Goal: Task Accomplishment & Management: Manage account settings

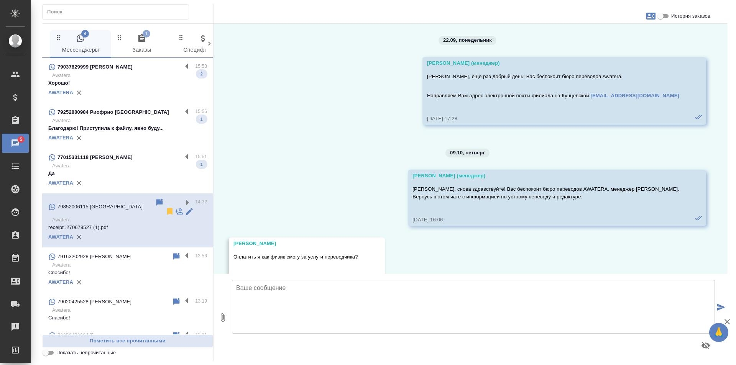
scroll to position [2372, 0]
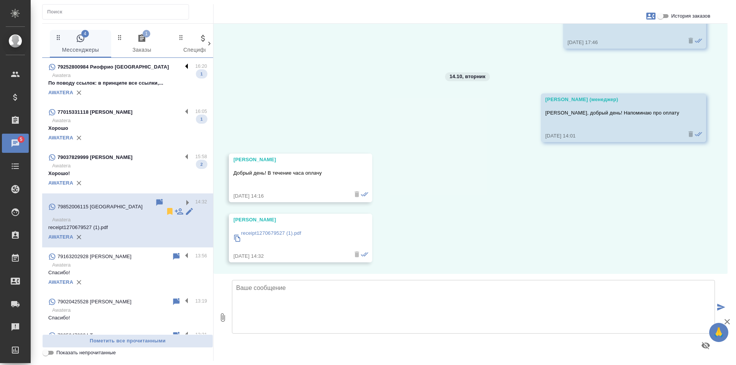
click at [182, 66] on label at bounding box center [188, 66] width 13 height 9
click at [0, 0] on input "checkbox" at bounding box center [0, 0] width 0 height 0
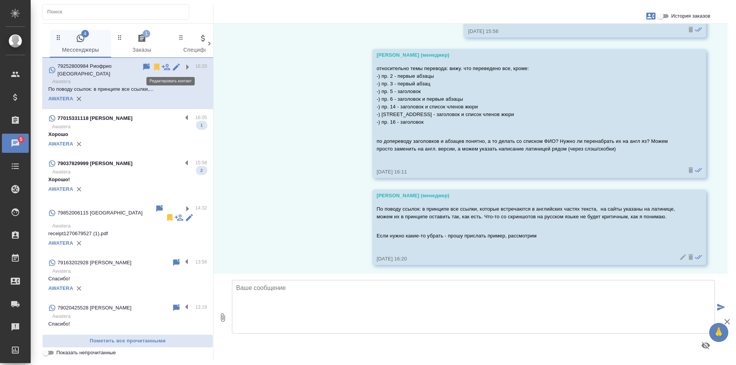
scroll to position [226, 0]
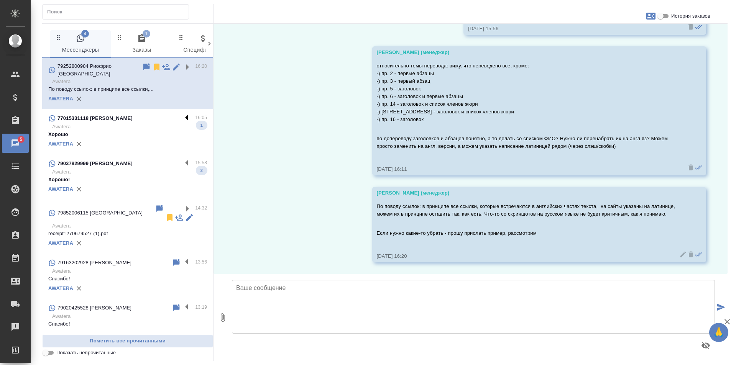
click at [182, 114] on label at bounding box center [188, 118] width 13 height 9
click at [0, 0] on input "checkbox" at bounding box center [0, 0] width 0 height 0
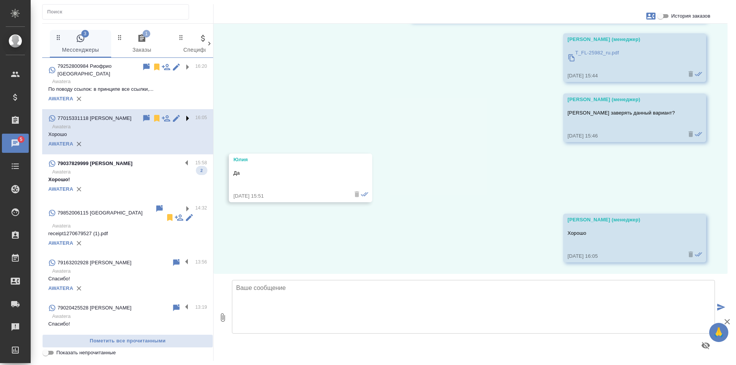
scroll to position [144, 0]
click at [154, 115] on icon at bounding box center [156, 118] width 5 height 7
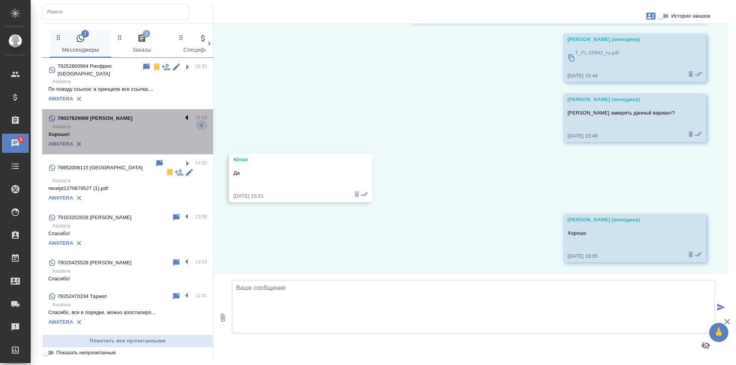
click at [182, 114] on label at bounding box center [188, 118] width 13 height 9
click at [0, 0] on input "checkbox" at bounding box center [0, 0] width 0 height 0
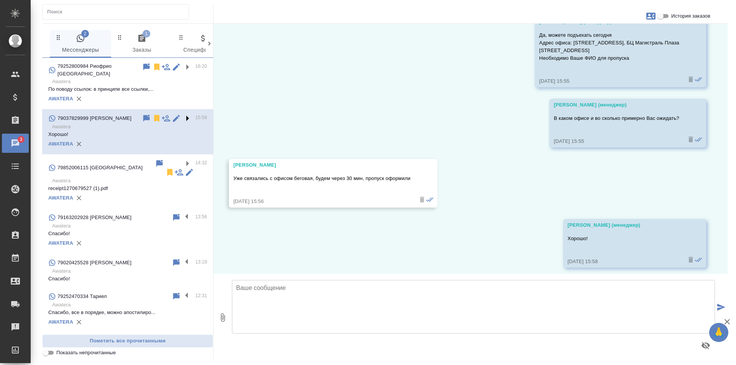
scroll to position [202, 0]
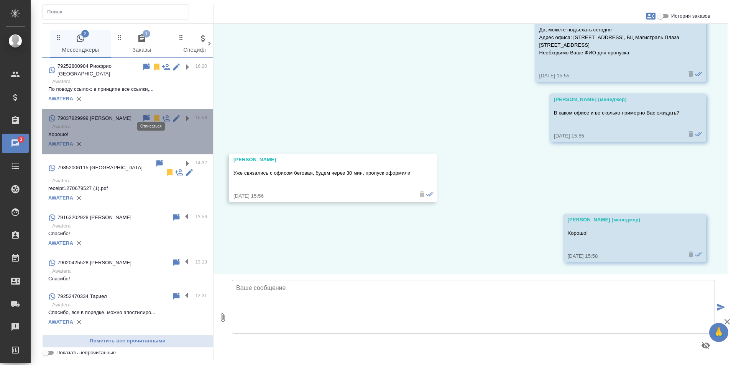
click at [154, 115] on icon at bounding box center [156, 118] width 5 height 7
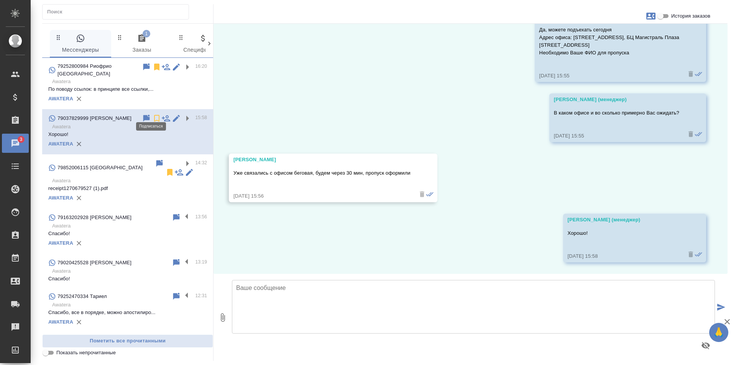
click at [135, 40] on span "1 Заказы" at bounding box center [142, 44] width 52 height 21
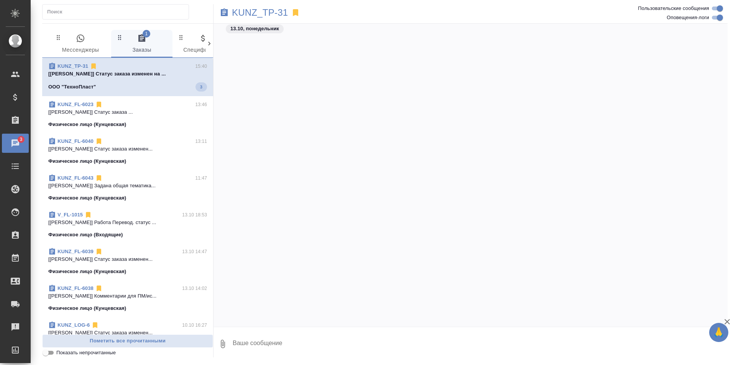
scroll to position [3142, 0]
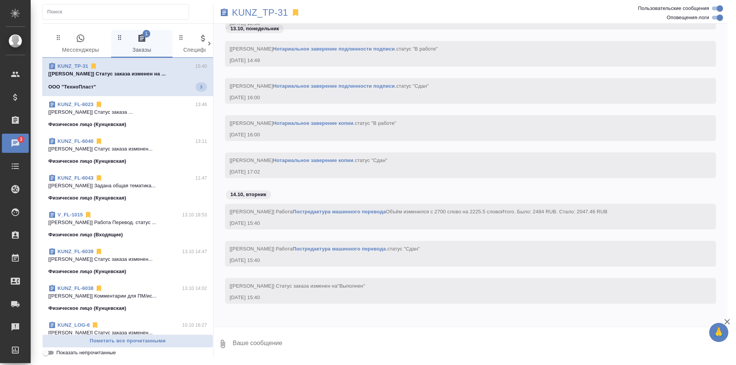
click at [139, 75] on p "[Валеев Динар] Статус заказа изменен на ..." at bounding box center [127, 74] width 159 height 8
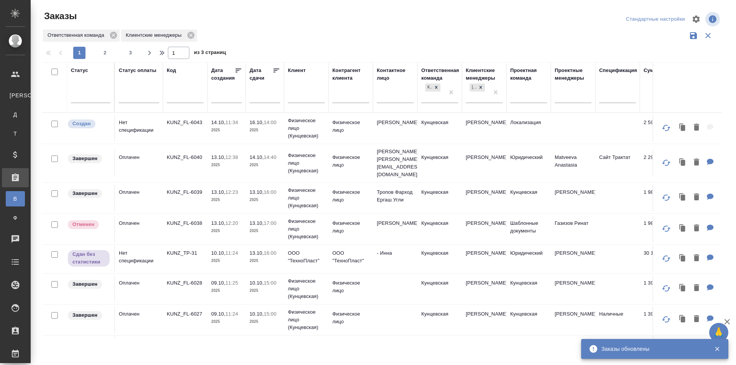
scroll to position [119, 0]
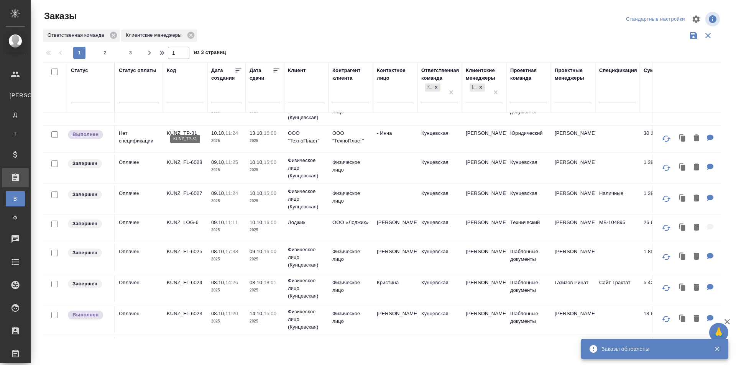
click at [173, 130] on p "KUNZ_TP-31" at bounding box center [185, 134] width 37 height 8
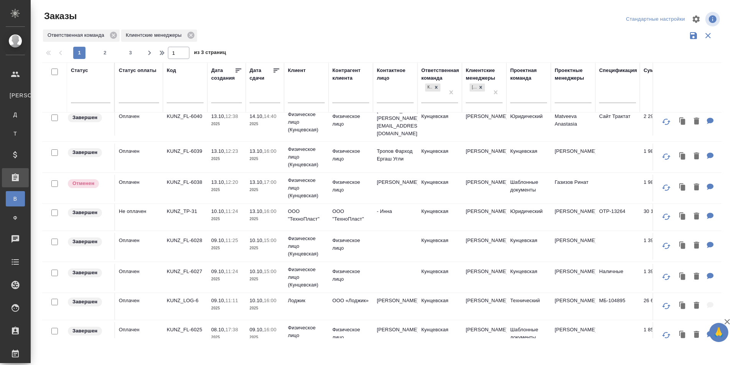
scroll to position [0, 0]
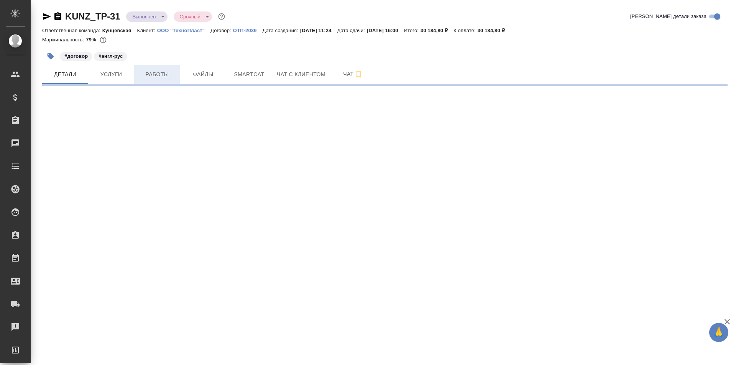
select select "RU"
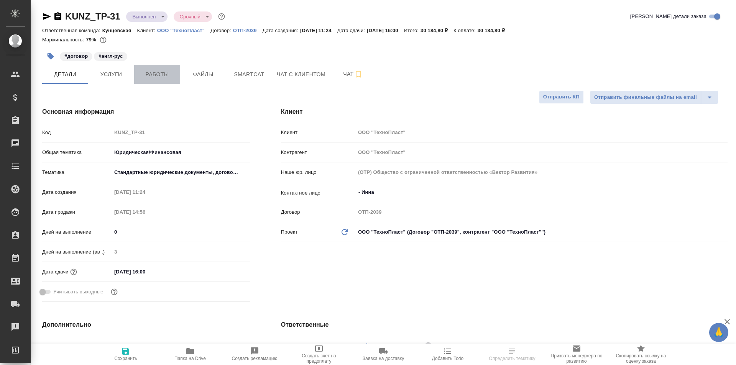
click at [154, 75] on span "Работы" at bounding box center [157, 75] width 37 height 10
type textarea "x"
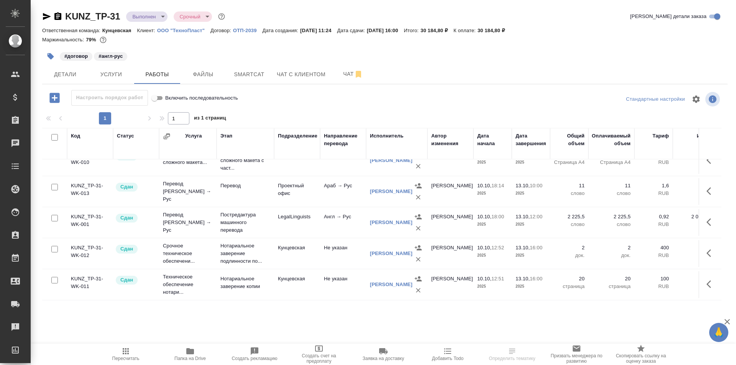
scroll to position [20, 0]
click at [136, 15] on body "🙏 .cls-1 fill:#fff; AWATERA Zotova Ekaterina Клиенты Спецификации Заказы 0 Чаты…" at bounding box center [368, 182] width 736 height 365
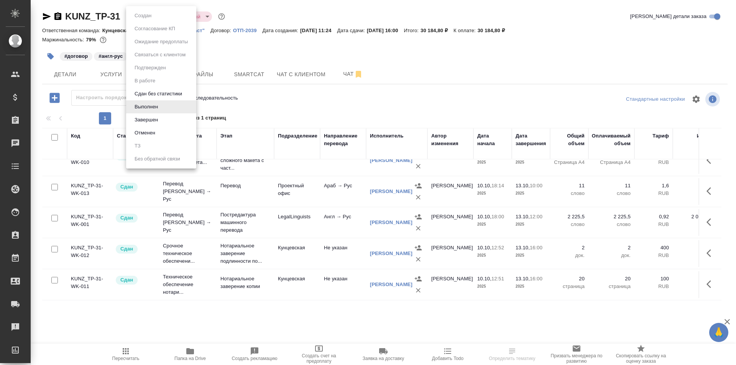
click at [148, 115] on li "Завершен" at bounding box center [161, 119] width 70 height 13
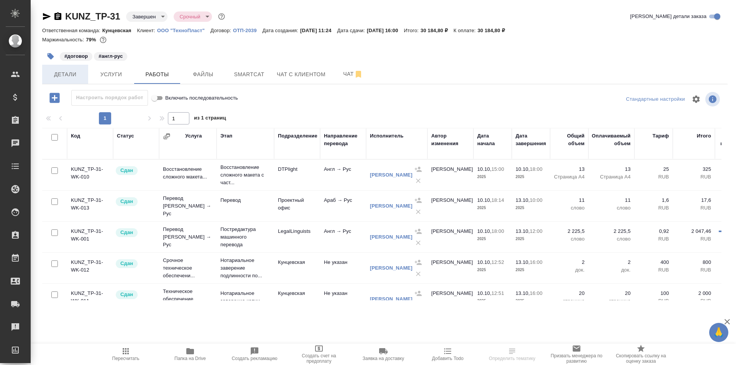
click at [70, 78] on span "Детали" at bounding box center [65, 75] width 37 height 10
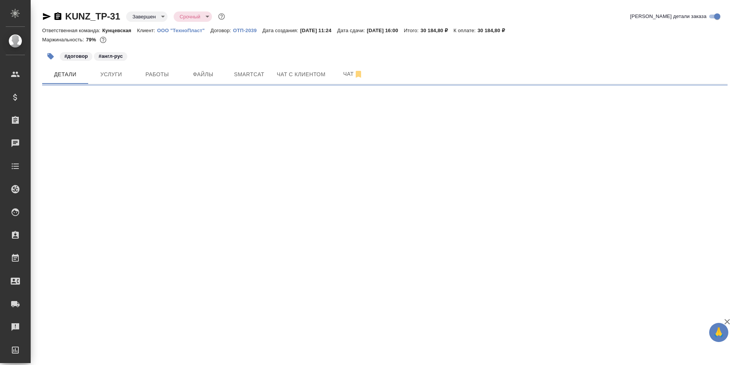
select select "RU"
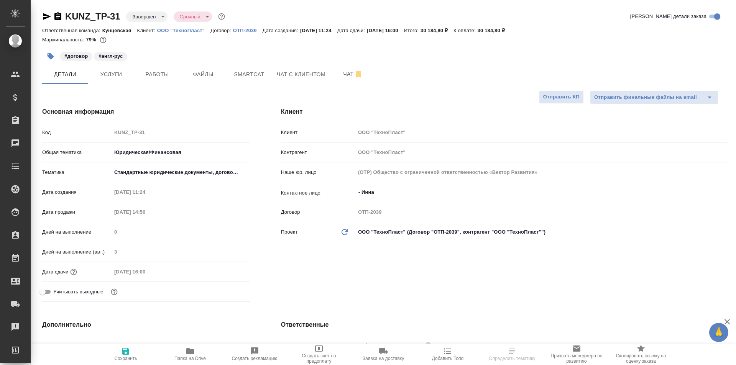
type textarea "x"
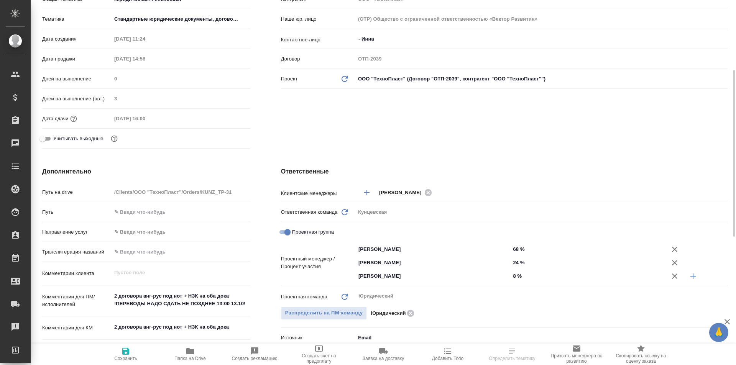
scroll to position [192, 0]
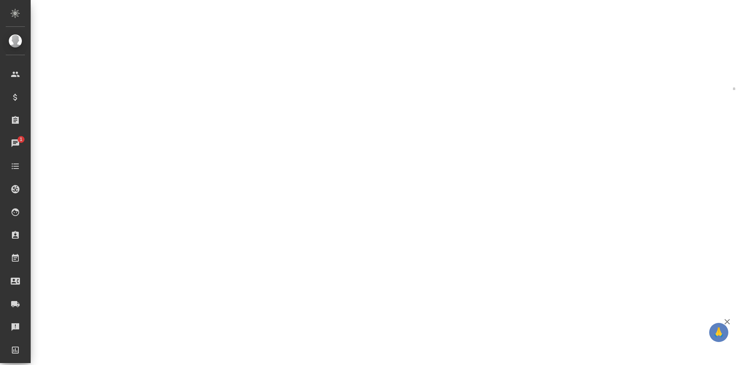
select select "RU"
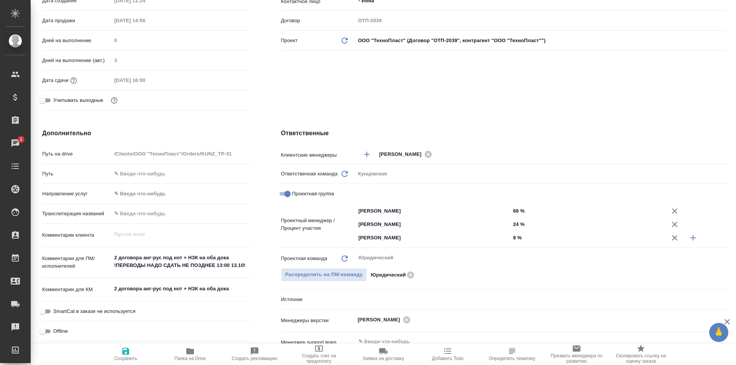
type textarea "x"
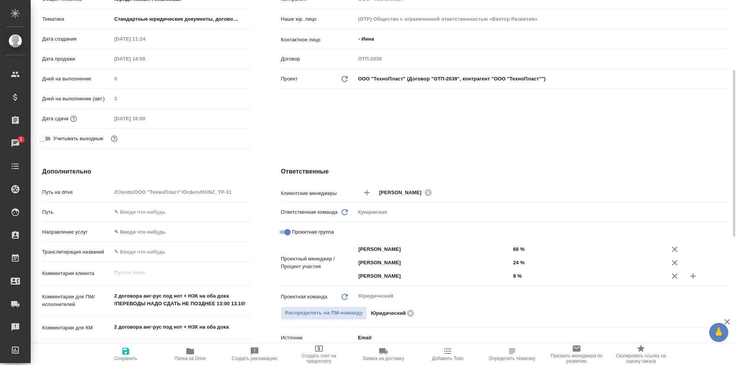
scroll to position [0, 0]
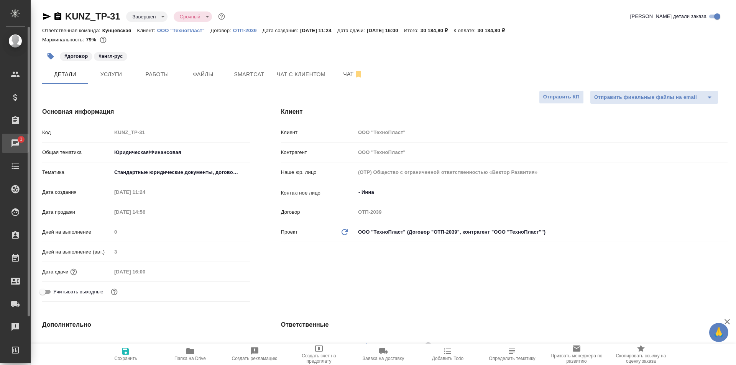
type textarea "x"
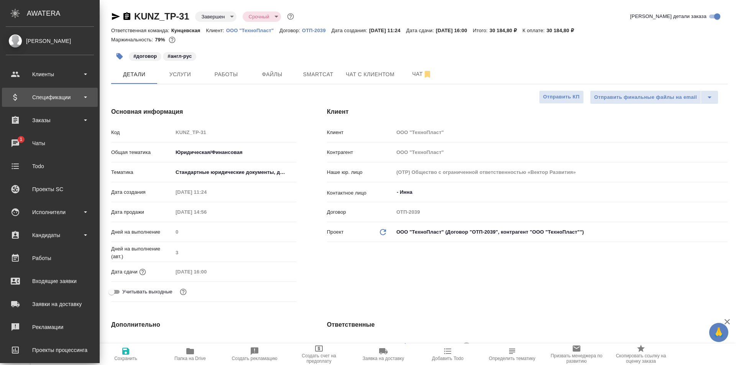
click at [30, 100] on div "Спецификации" at bounding box center [50, 97] width 88 height 11
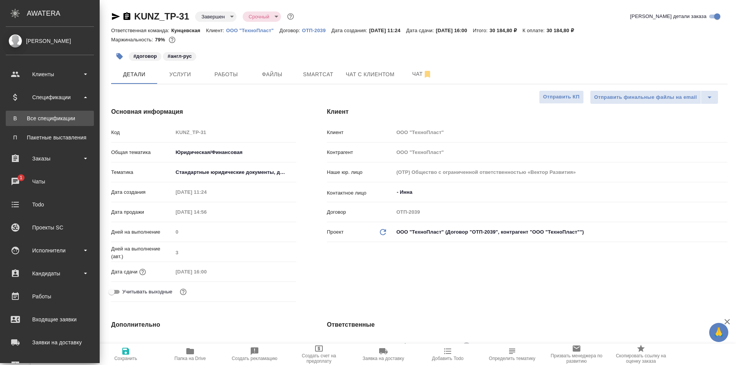
type textarea "x"
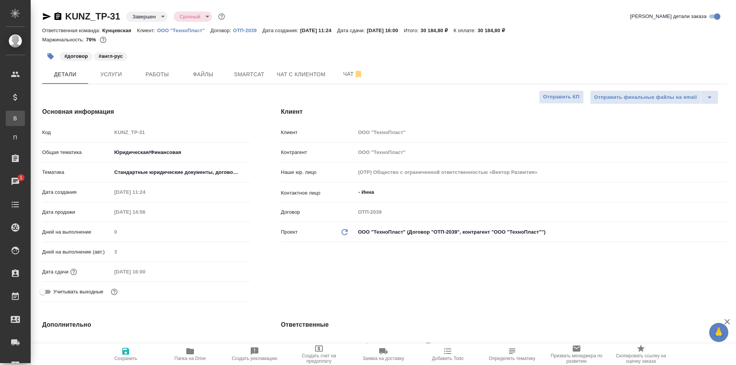
type textarea "x"
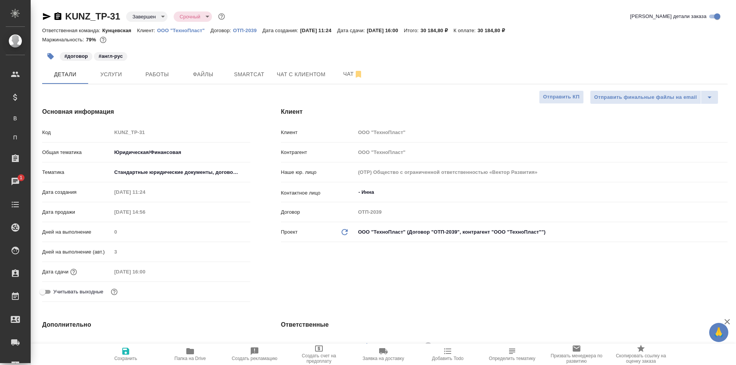
type textarea "x"
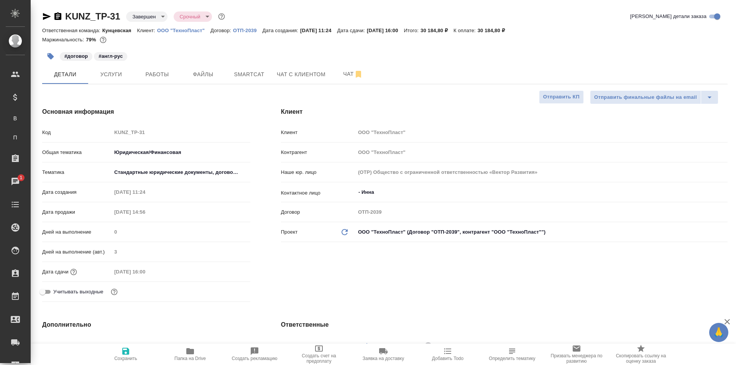
type textarea "x"
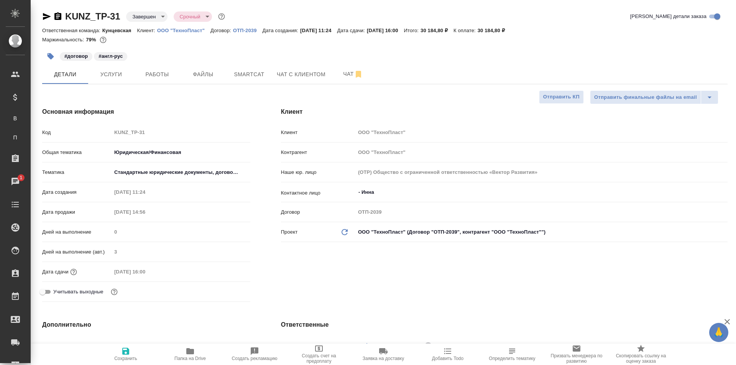
type textarea "x"
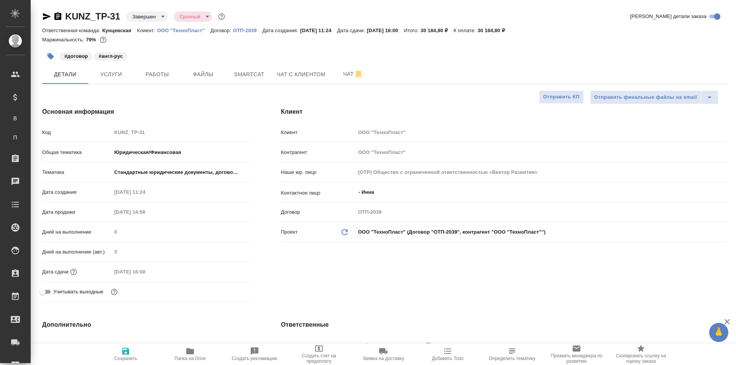
type textarea "x"
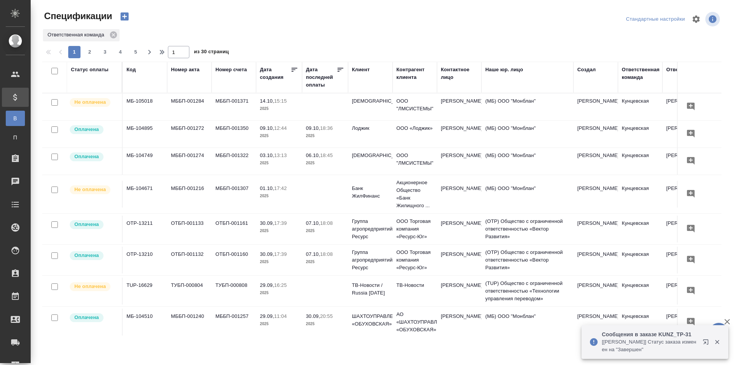
click at [123, 17] on icon "button" at bounding box center [124, 16] width 11 height 11
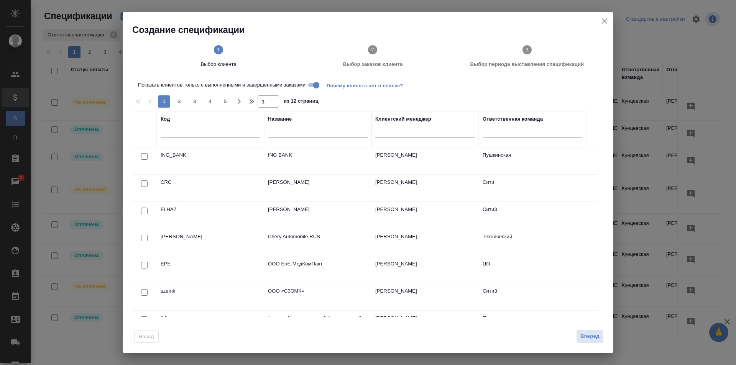
click at [317, 134] on input "text" at bounding box center [318, 133] width 100 height 10
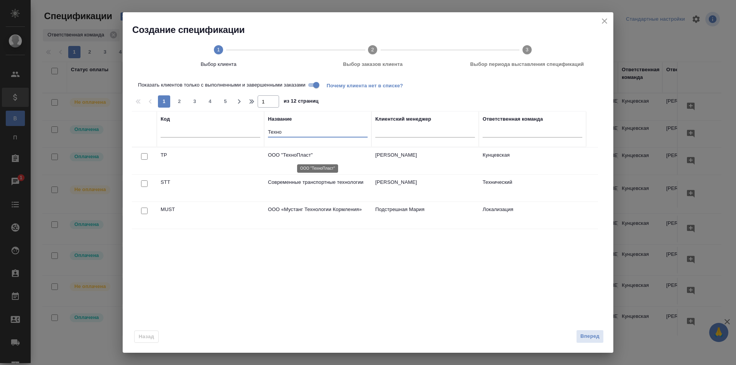
type input "Техно"
click at [315, 156] on p "ООО "ТехноПласт"" at bounding box center [318, 155] width 100 height 8
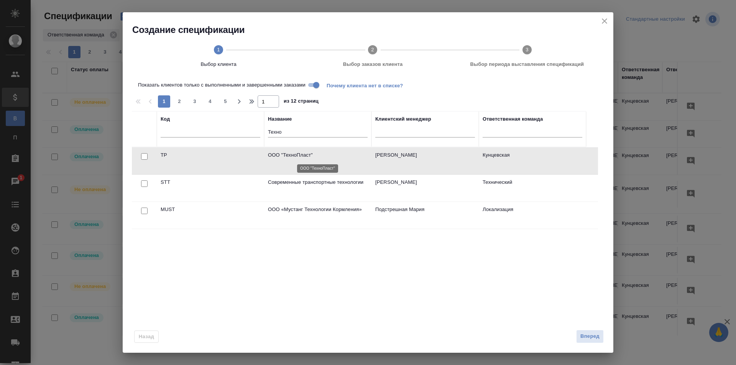
click at [281, 158] on p "ООО "ТехноПласт"" at bounding box center [318, 155] width 100 height 8
click at [591, 338] on span "Вперед" at bounding box center [589, 336] width 19 height 9
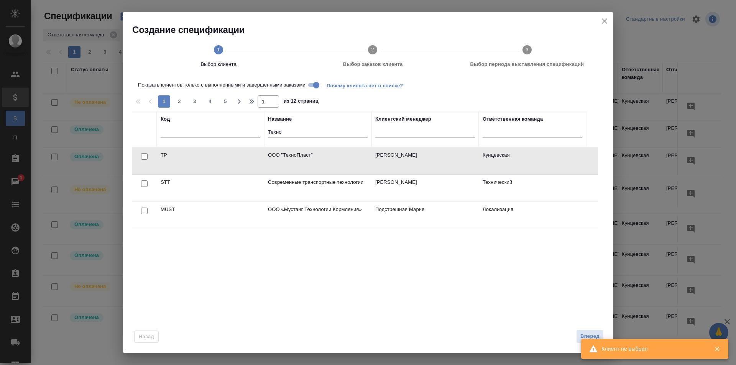
click at [143, 152] on div at bounding box center [144, 156] width 17 height 11
click at [144, 156] on input "checkbox" at bounding box center [144, 156] width 7 height 7
checkbox input "true"
click at [591, 334] on span "Вперед" at bounding box center [589, 336] width 19 height 9
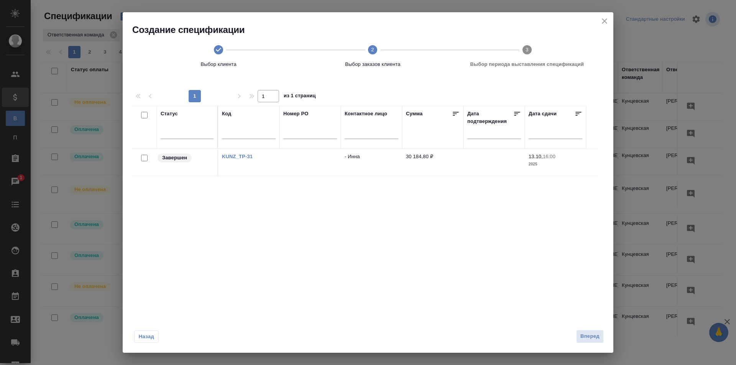
click at [141, 158] on input "checkbox" at bounding box center [144, 158] width 7 height 7
checkbox input "true"
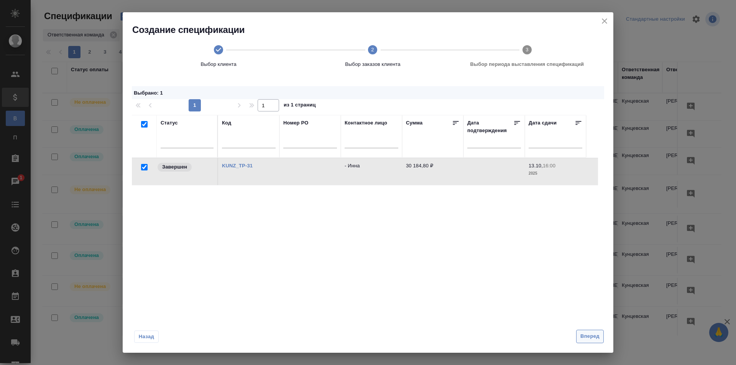
click at [597, 338] on span "Вперед" at bounding box center [589, 336] width 19 height 9
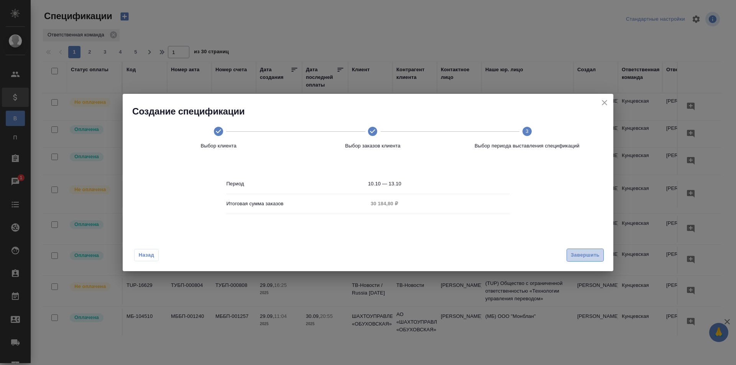
click at [582, 254] on span "Завершить" at bounding box center [585, 255] width 29 height 9
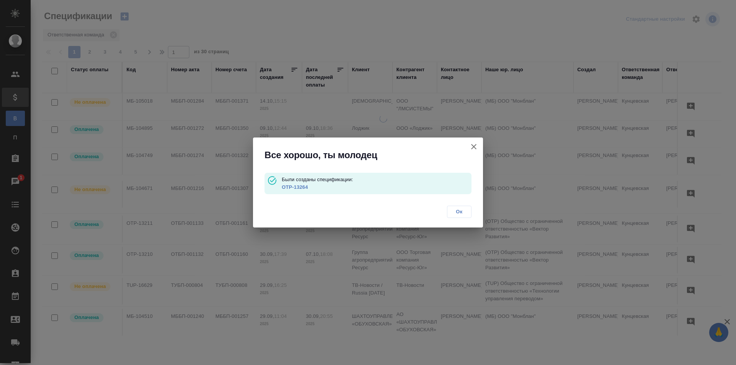
click at [293, 186] on link "OTP-13264" at bounding box center [295, 187] width 26 height 6
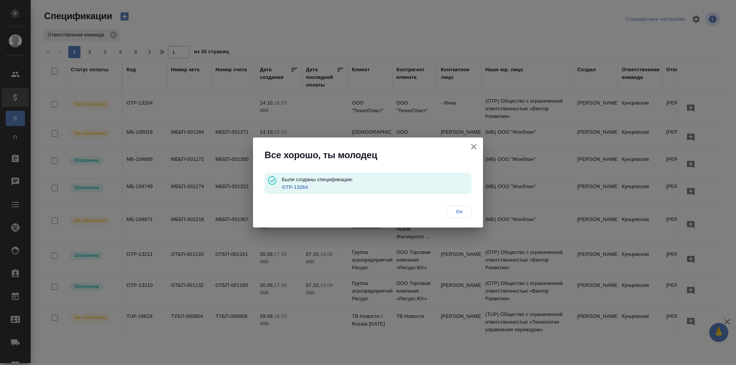
click at [476, 144] on icon "button" at bounding box center [473, 146] width 9 height 9
click at [473, 145] on div "Все хорошо, ты молодец Были созданы спецификации: OTP-13264 Ок" at bounding box center [368, 182] width 736 height 365
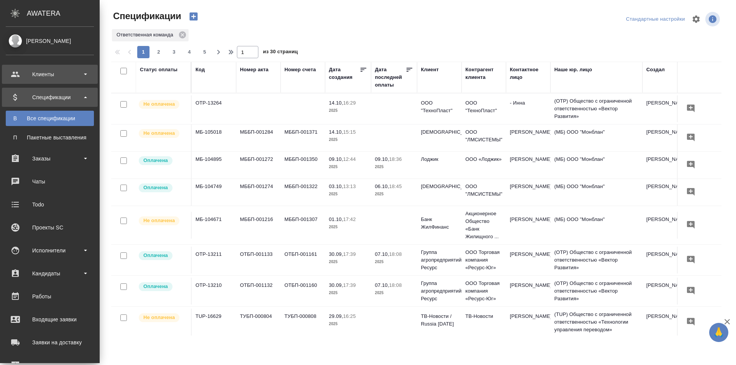
click at [39, 69] on div "Клиенты" at bounding box center [50, 74] width 88 height 11
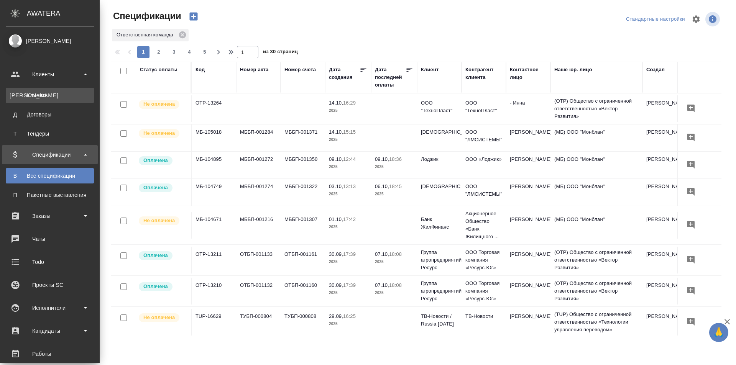
click at [42, 88] on link "К Клиенты" at bounding box center [50, 95] width 88 height 15
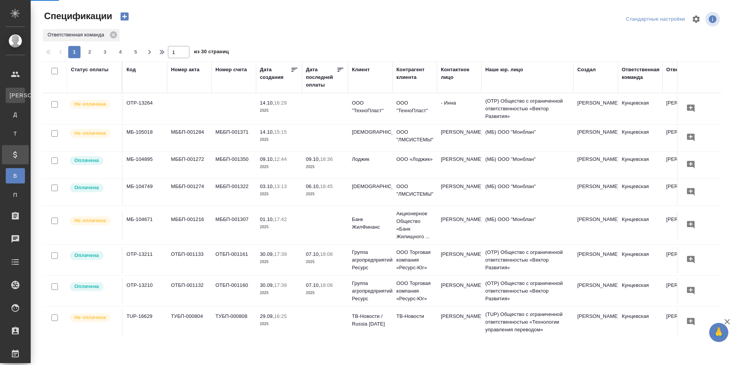
click at [43, 93] on div "Спецификации Стандартные настройки Ответственная команда 1 2 3 4 5 1 из 30 стра…" at bounding box center [383, 171] width 705 height 342
select select "RU"
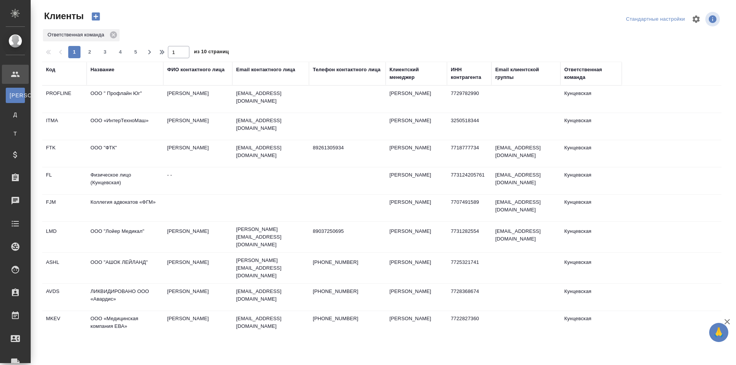
click at [122, 75] on div "Название" at bounding box center [124, 73] width 69 height 15
click at [100, 68] on div "Название" at bounding box center [102, 70] width 24 height 8
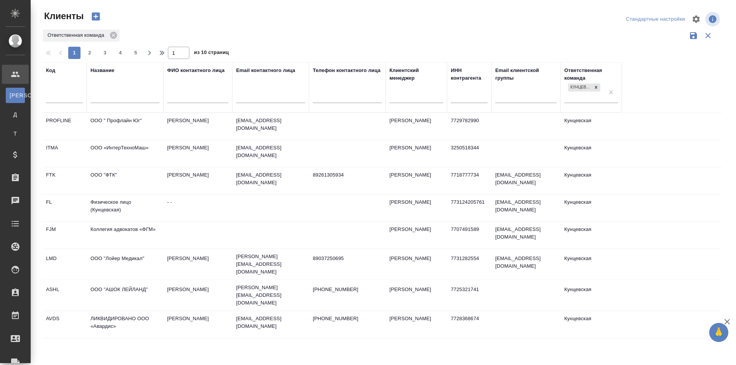
click at [108, 93] on input "text" at bounding box center [124, 98] width 69 height 10
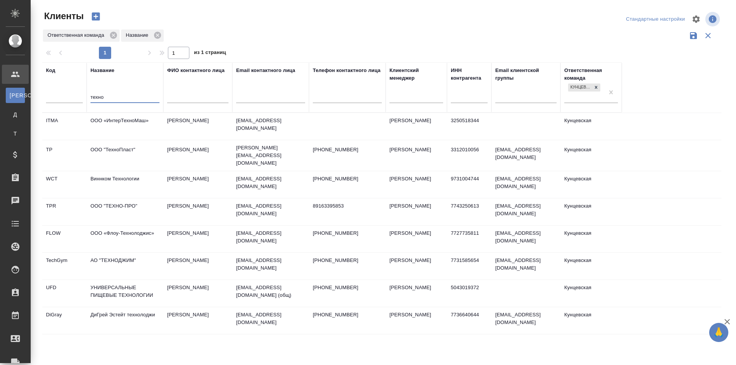
type input "техно"
click at [124, 149] on td "ООО "ТехноПласт"" at bounding box center [125, 155] width 77 height 27
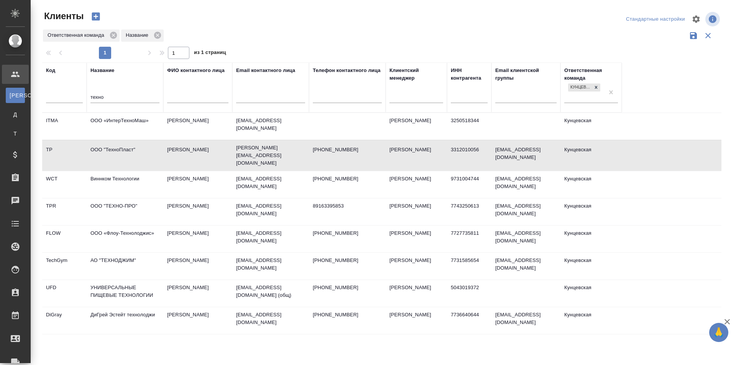
click at [124, 149] on td "ООО "ТехноПласт"" at bounding box center [125, 155] width 77 height 27
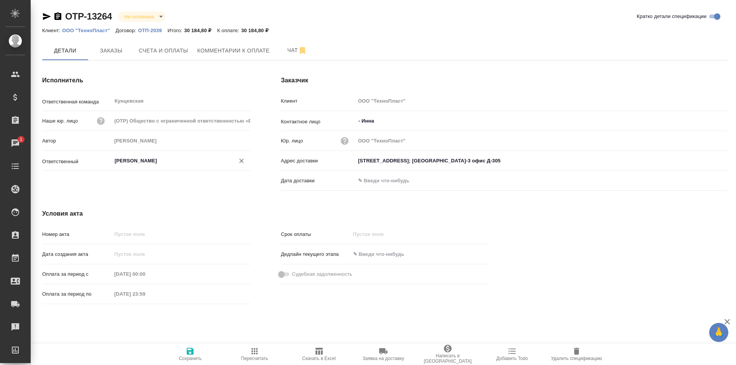
click at [185, 157] on input "[PERSON_NAME]" at bounding box center [168, 160] width 108 height 9
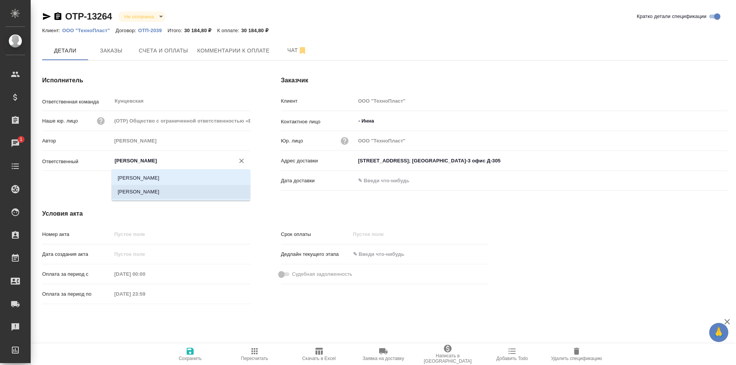
click at [171, 191] on li "[PERSON_NAME]" at bounding box center [181, 192] width 139 height 14
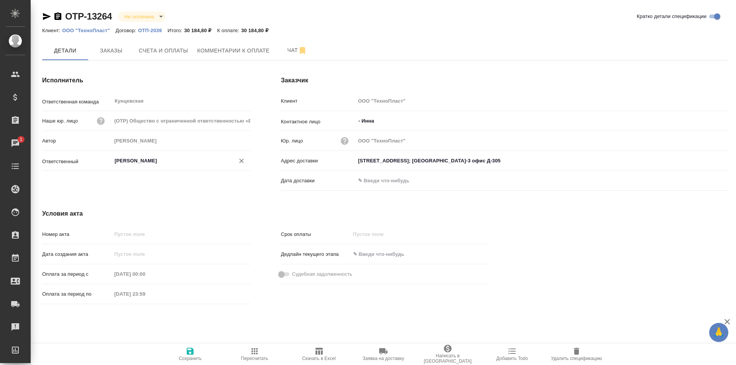
type input "[PERSON_NAME]"
click at [194, 355] on icon "button" at bounding box center [189, 351] width 9 height 9
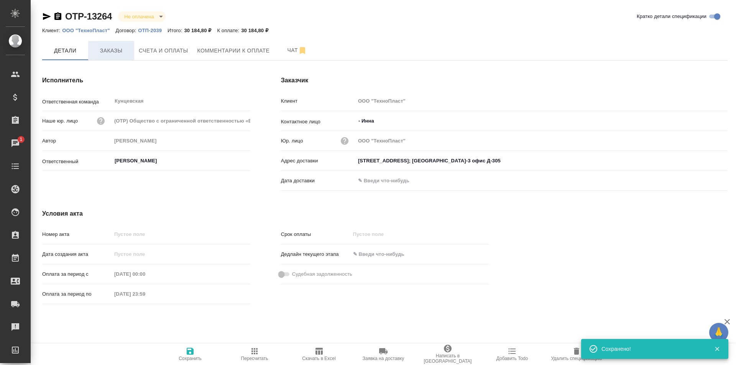
click at [110, 54] on span "Заказы" at bounding box center [111, 51] width 37 height 10
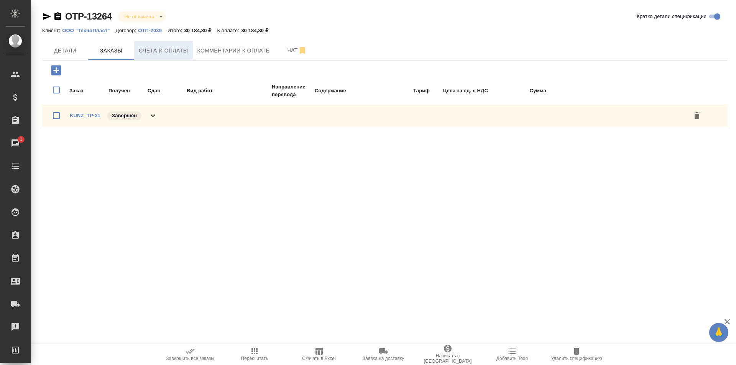
click at [179, 48] on span "Счета и оплаты" at bounding box center [163, 51] width 49 height 10
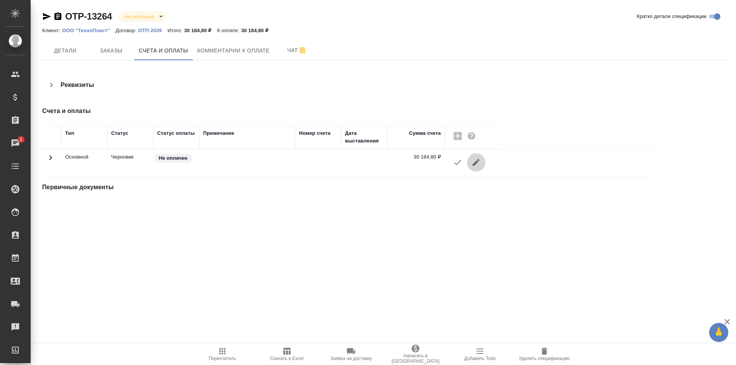
click at [473, 161] on icon "button" at bounding box center [475, 162] width 9 height 9
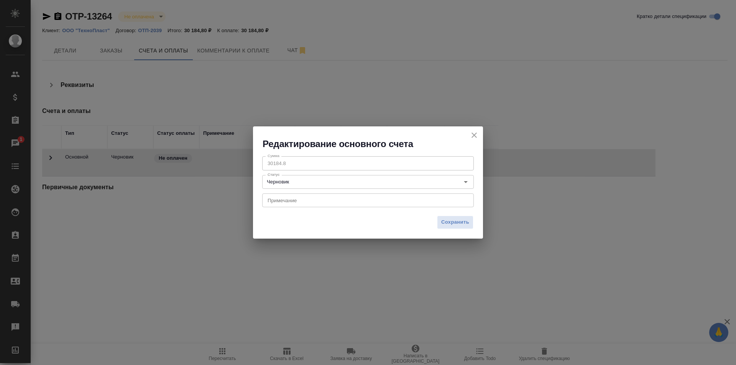
click at [473, 136] on icon "close" at bounding box center [473, 135] width 9 height 9
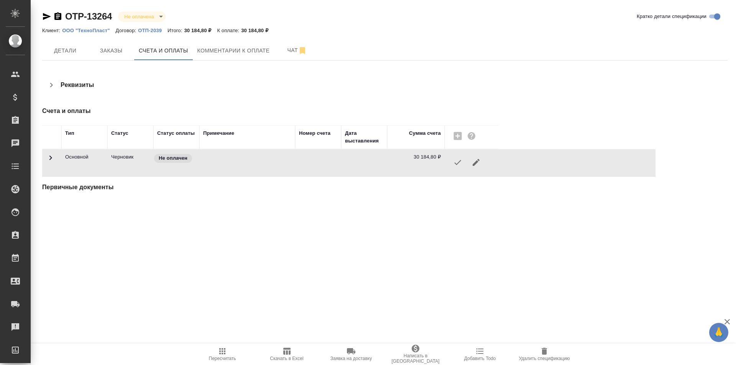
click at [458, 163] on icon "button" at bounding box center [457, 162] width 9 height 9
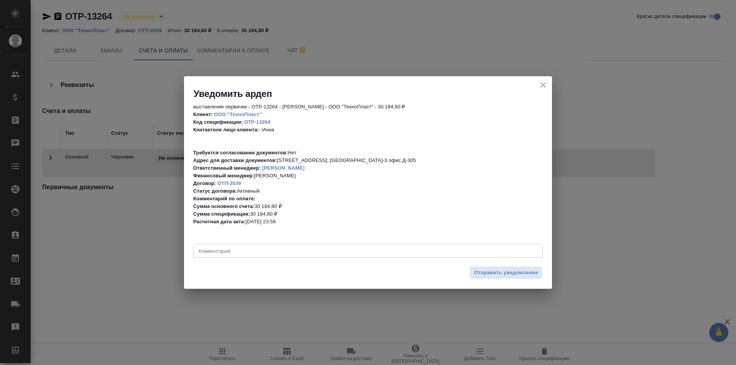
click at [408, 256] on div "x Комментарий" at bounding box center [368, 251] width 350 height 14
paste textarea "2BE9b53d1f48e6311e38050005056917125 Тензор СБИС (Saby)"
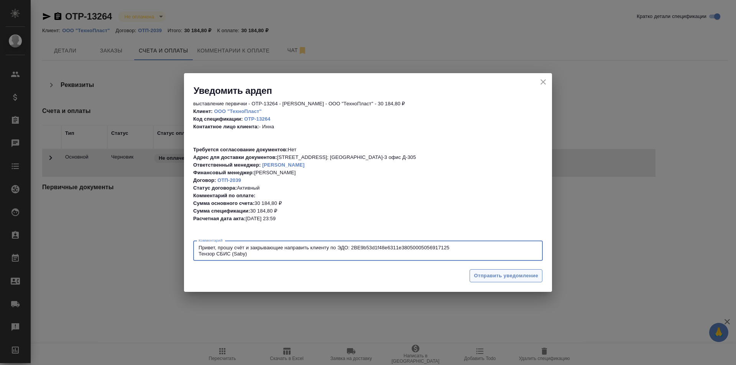
type textarea "Привет, прошу счёт и закрывающие направить клиенту по ЭДО: 2BE9b53d1f48e6311e38…"
click at [496, 275] on span "Отправить уведомление" at bounding box center [506, 276] width 64 height 9
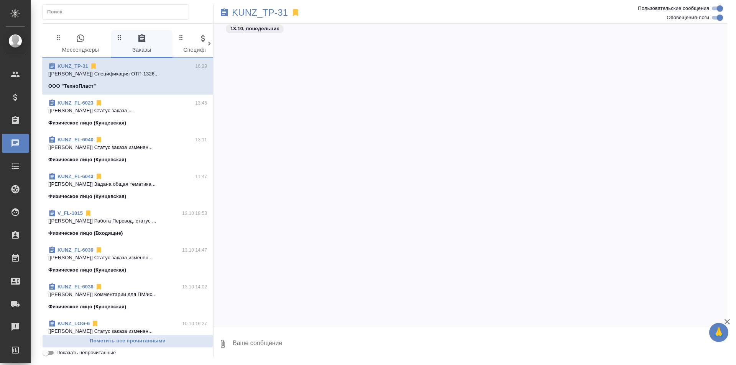
scroll to position [3179, 0]
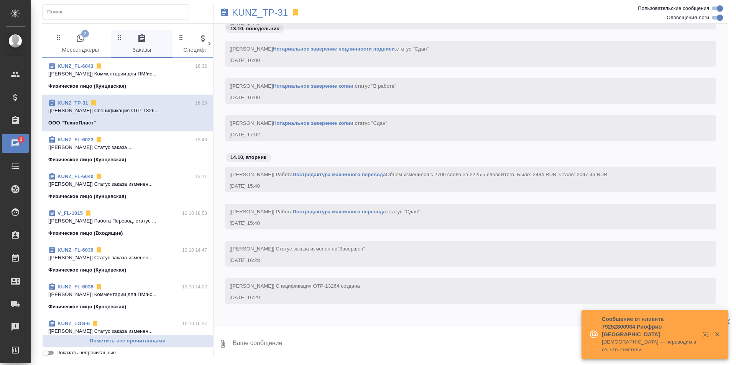
click at [88, 44] on span "2 Мессенджеры" at bounding box center [80, 44] width 52 height 21
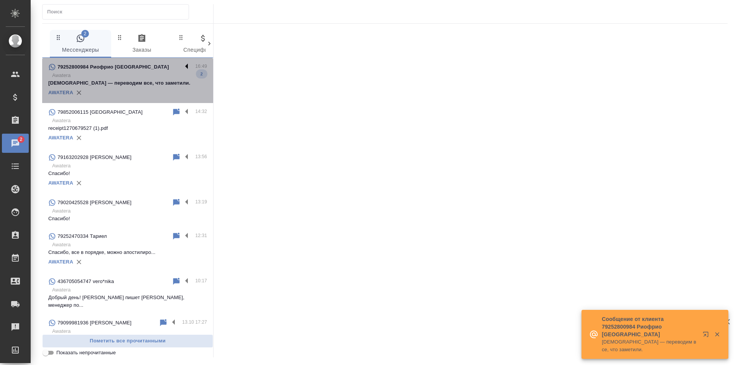
click at [182, 67] on label at bounding box center [188, 66] width 13 height 9
click at [0, 0] on input "checkbox" at bounding box center [0, 0] width 0 height 0
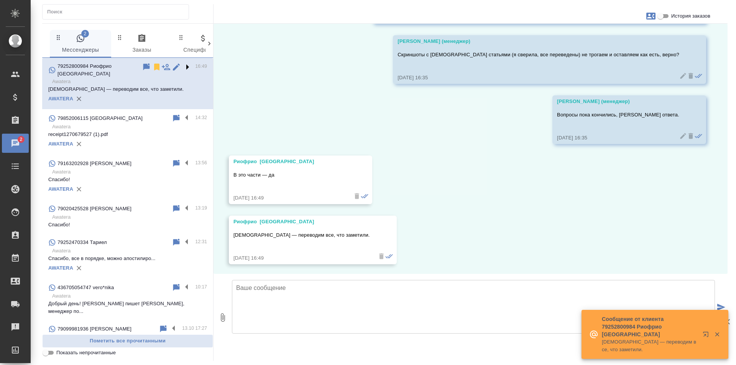
scroll to position [466, 0]
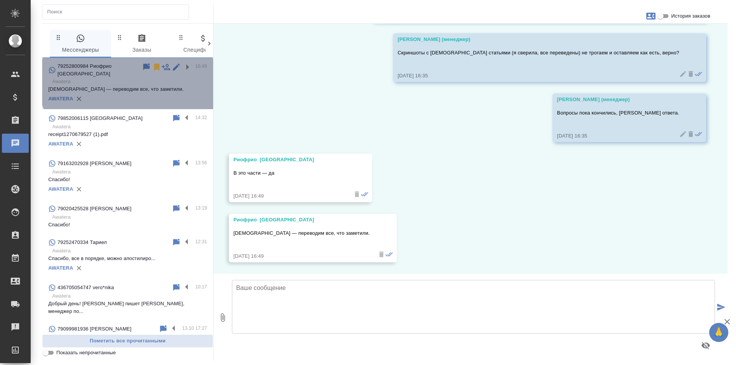
drag, startPoint x: 138, startPoint y: 84, endPoint x: 138, endPoint y: 69, distance: 15.3
click at [143, 69] on icon at bounding box center [146, 66] width 7 height 7
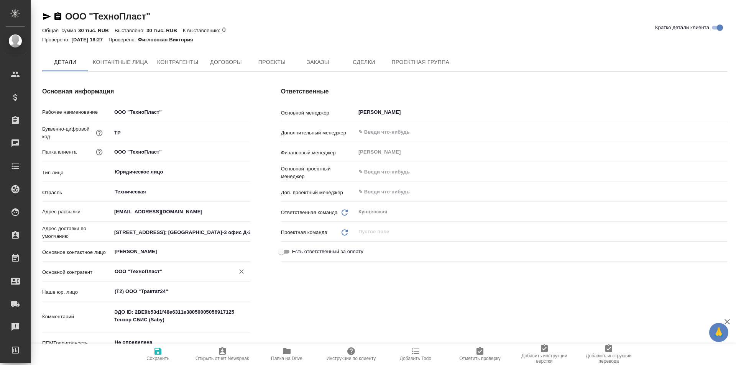
scroll to position [77, 0]
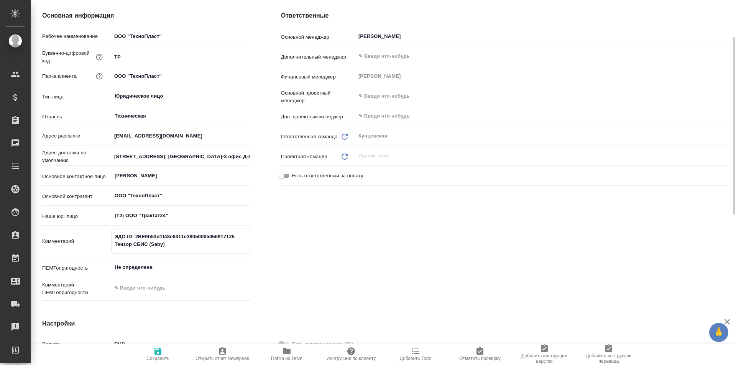
drag, startPoint x: 178, startPoint y: 238, endPoint x: 160, endPoint y: 238, distance: 18.0
click at [143, 238] on textarea "ЭДО ID: 2BE9b53d1f48e6311e38050005056917125 Тензор СБИС (Saby)" at bounding box center [181, 240] width 138 height 21
drag, startPoint x: 174, startPoint y: 244, endPoint x: 106, endPoint y: 244, distance: 68.6
click at [106, 244] on div "Комментарий ЭДО ID: 2BE9b53d1f48e6311e38050005056917125 Тензор СБИС (Saby) x" at bounding box center [146, 241] width 208 height 25
click at [178, 243] on textarea "ЭДО ID: 2BE9b53d1f48e6311e38050005056917125 Тензор СБИС (Saby)" at bounding box center [181, 240] width 138 height 21
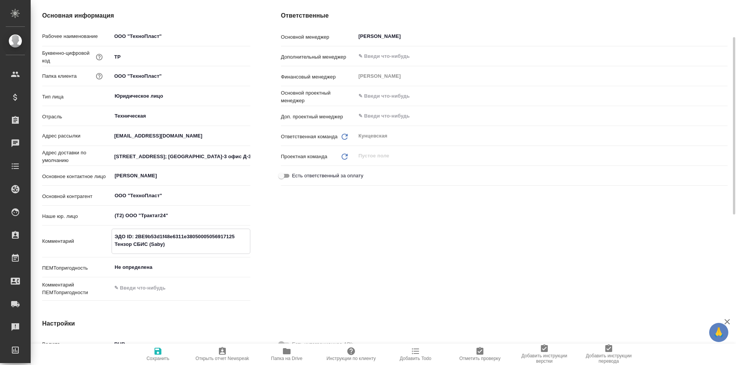
drag, startPoint x: 157, startPoint y: 245, endPoint x: 135, endPoint y: 236, distance: 23.7
click at [135, 236] on textarea "ЭДО ID: 2BE9b53d1f48e6311e38050005056917125 Тензор СБИС (Saby)" at bounding box center [181, 240] width 138 height 21
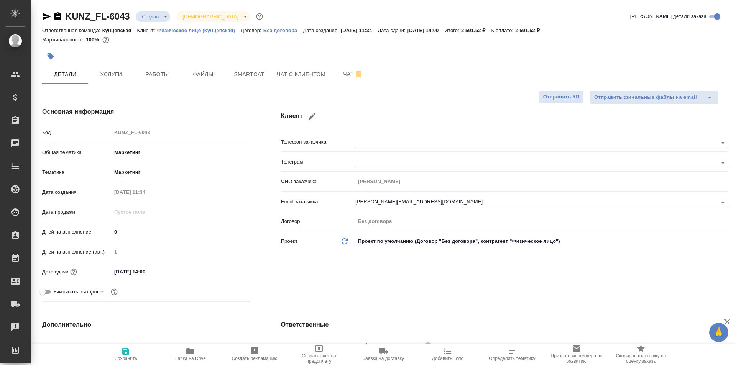
select select "RU"
click at [50, 59] on icon "button" at bounding box center [51, 56] width 7 height 7
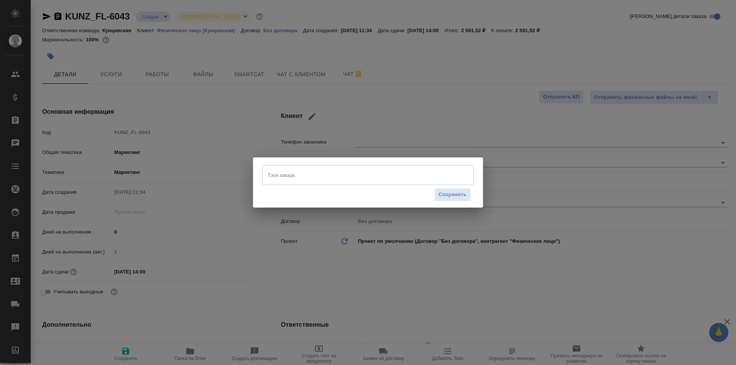
click at [288, 172] on input "Тэги заказа" at bounding box center [361, 175] width 190 height 13
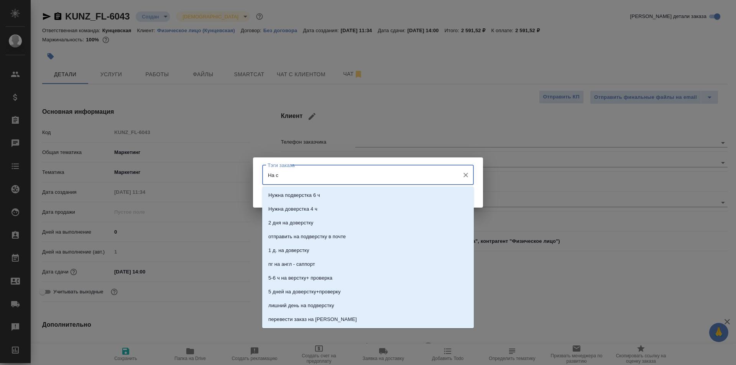
type input "На со"
click at [295, 194] on p "На согласовании" at bounding box center [288, 196] width 40 height 8
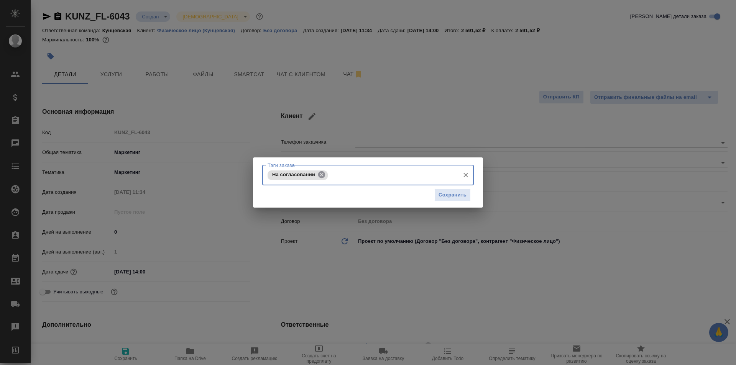
click at [318, 174] on icon at bounding box center [321, 174] width 7 height 7
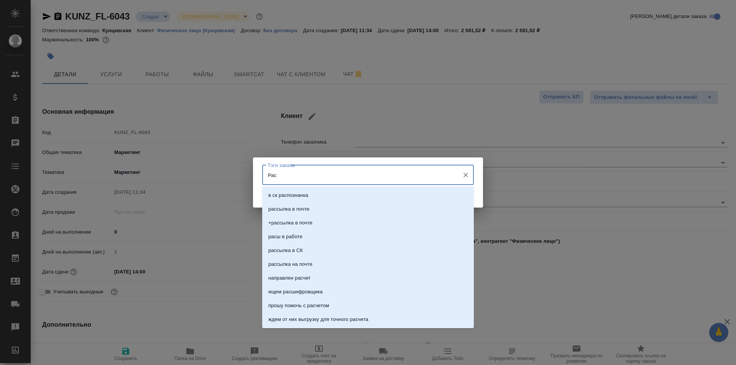
type input "Расч"
click at [321, 198] on li "направлен расчет" at bounding box center [368, 196] width 212 height 14
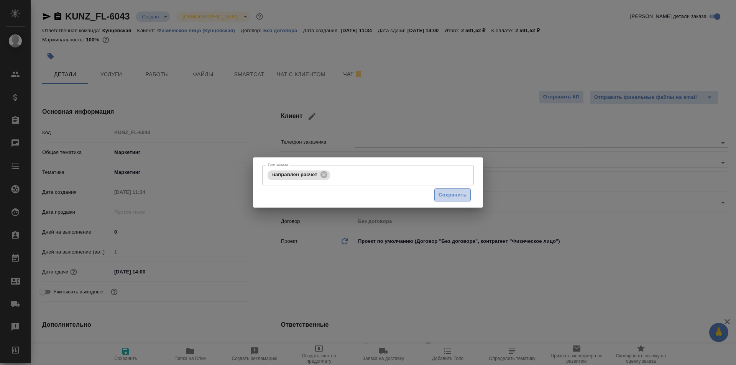
click at [446, 196] on span "Сохранить" at bounding box center [452, 195] width 28 height 9
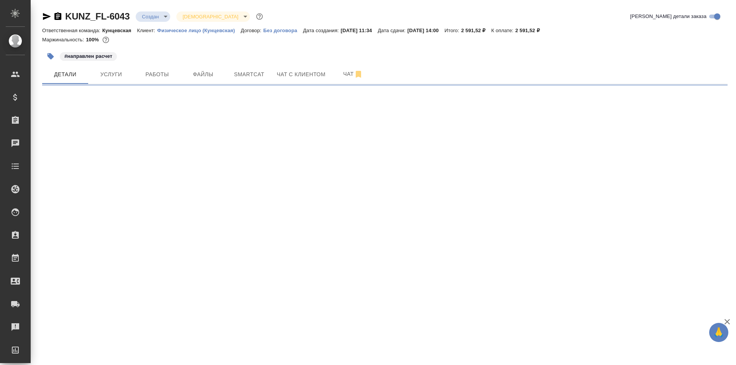
select select "RU"
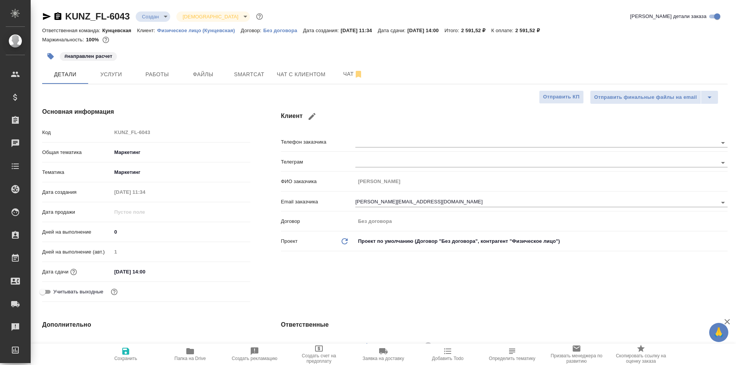
type textarea "x"
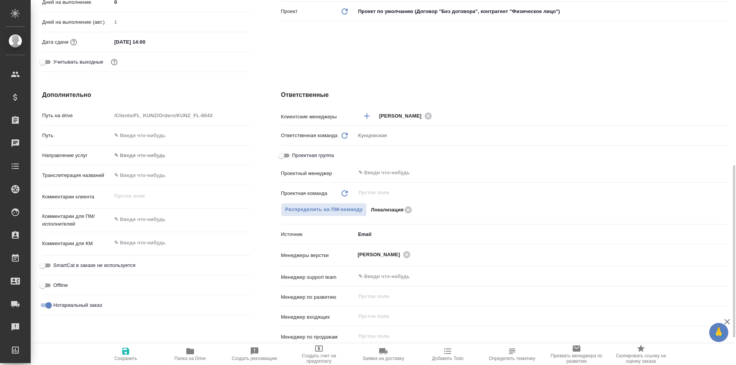
scroll to position [268, 0]
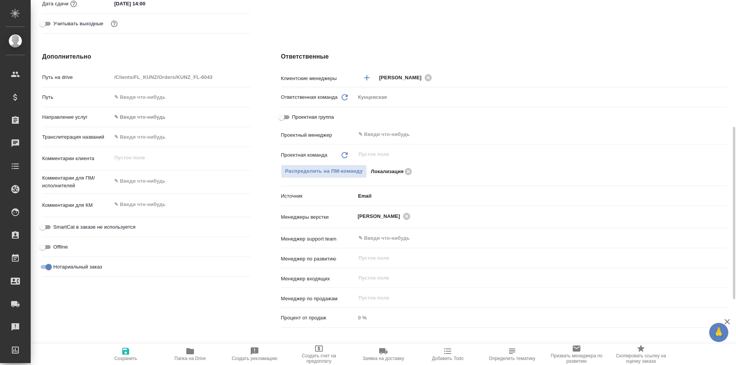
type textarea "x"
click at [151, 181] on textarea at bounding box center [181, 181] width 138 height 13
type textarea "С"
type textarea "x"
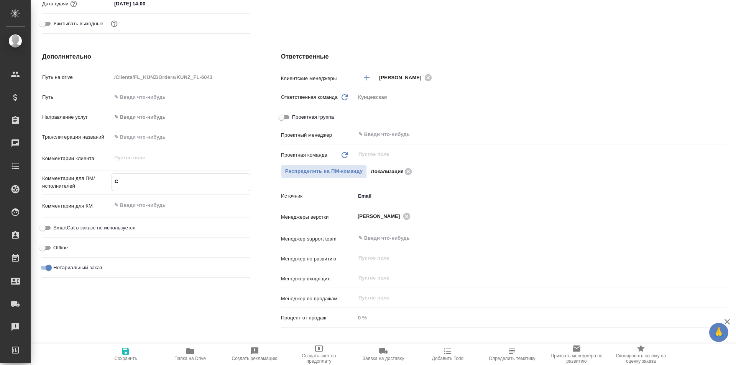
type textarea "x"
type textarea "Ст"
type textarea "x"
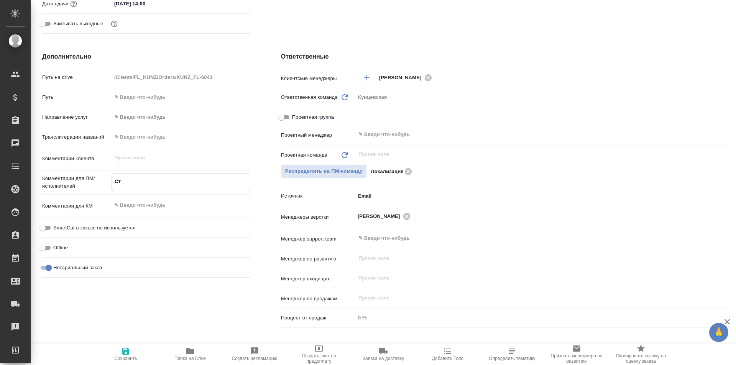
type textarea "x"
type textarea "Ста"
type textarea "x"
type textarea "Стат"
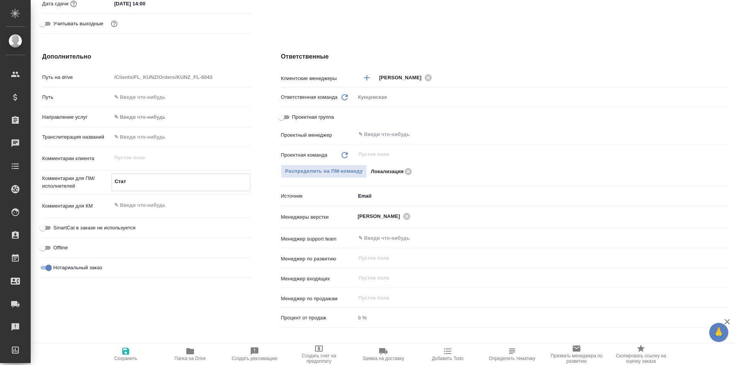
type textarea "x"
type textarea "Стать"
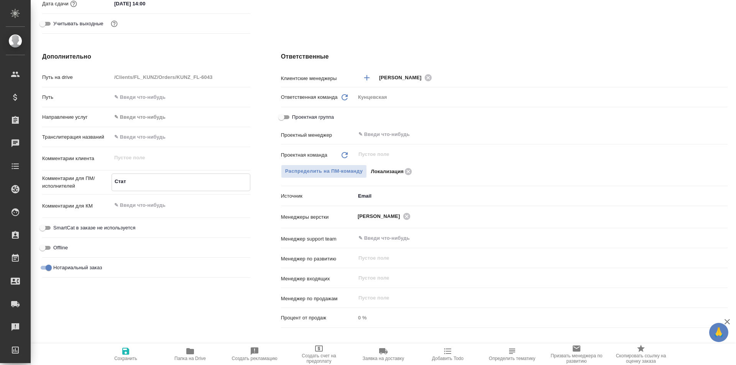
type textarea "x"
type textarea "Статья"
type textarea "x"
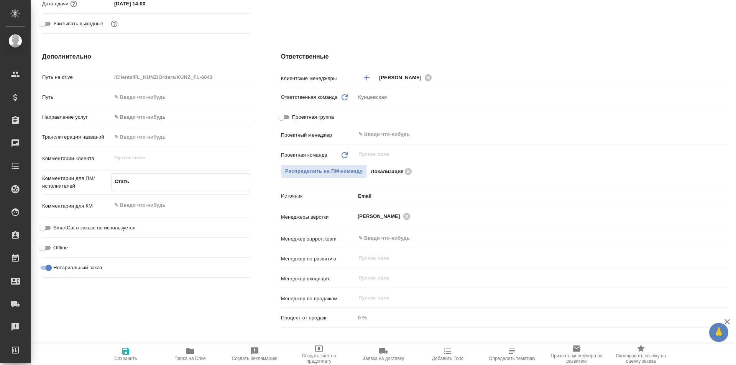
type textarea "x"
type textarea "Статья"
type textarea "x"
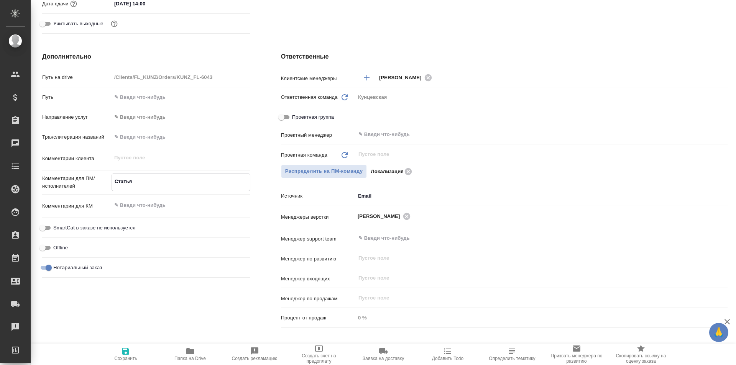
type textarea "x"
type textarea "Статья р"
type textarea "x"
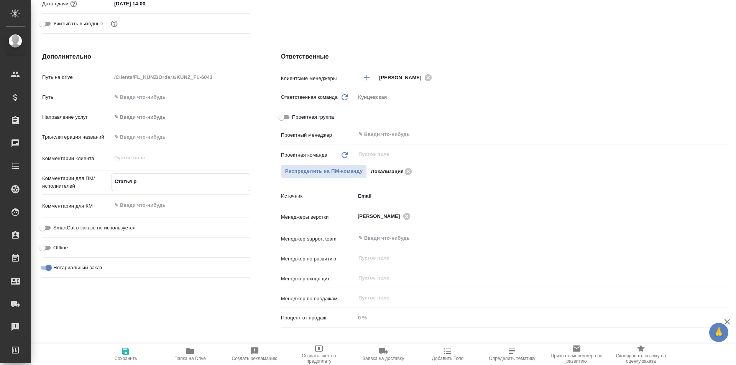
type textarea "Статья ру"
type textarea "x"
type textarea "Статья рус"
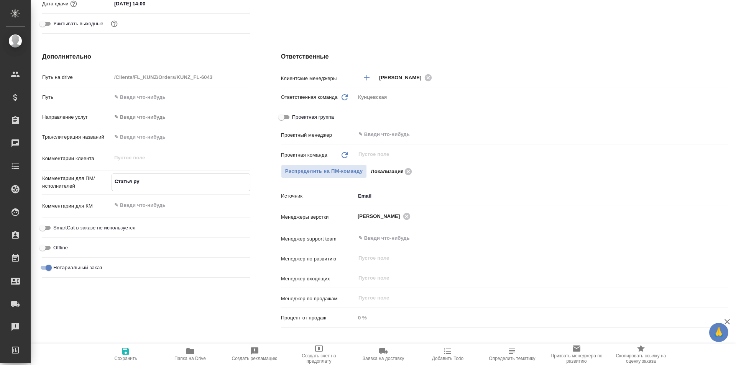
type textarea "x"
type textarea "Статья рус-"
type textarea "x"
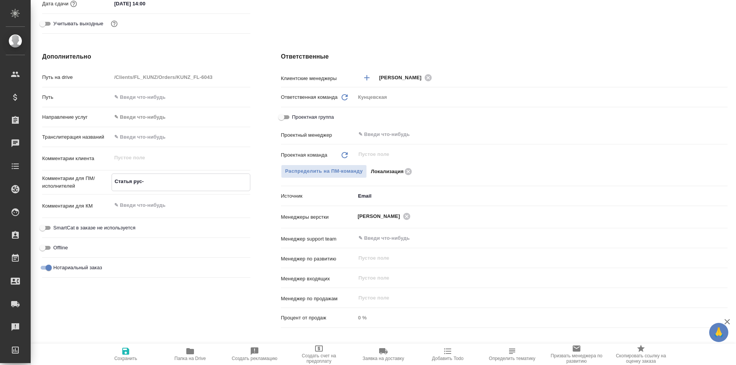
type textarea "x"
type textarea "Статья рус-а"
type textarea "x"
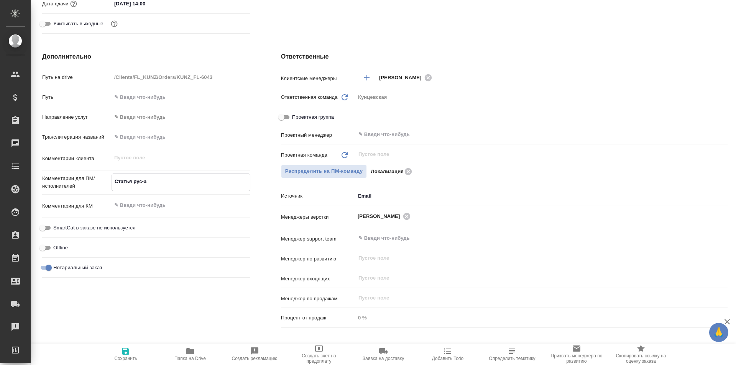
type textarea "x"
type textarea "Статья рус-ан"
type textarea "x"
type textarea "Статья рус-анг"
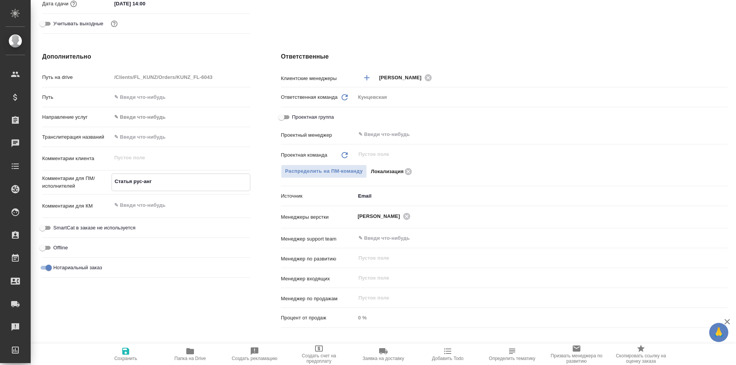
type textarea "x"
type textarea "Статья рус-англ"
type textarea "x"
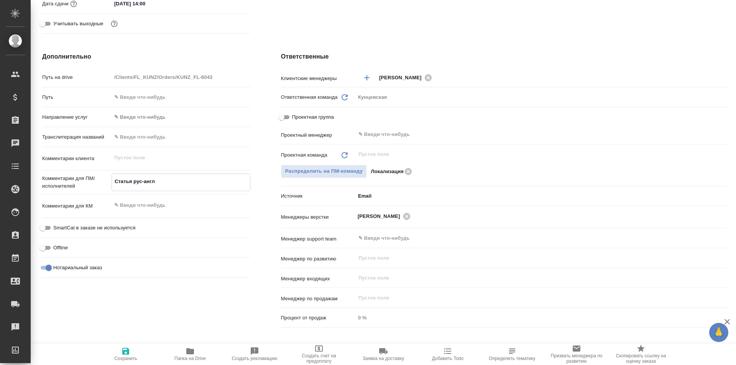
type textarea "x"
type textarea "Статья рус-англ"
type textarea "x"
click at [134, 352] on span "Сохранить" at bounding box center [125, 354] width 55 height 15
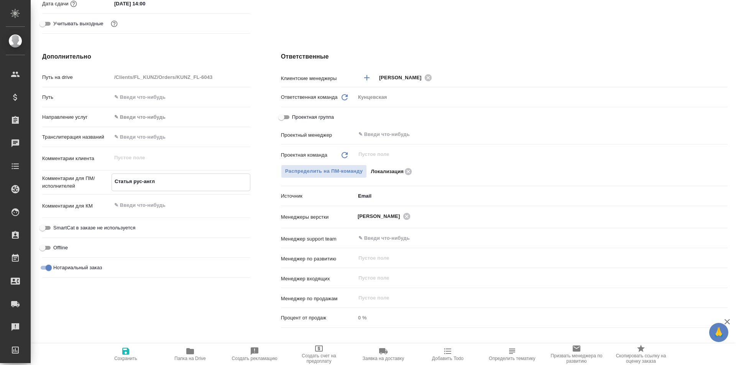
type textarea "x"
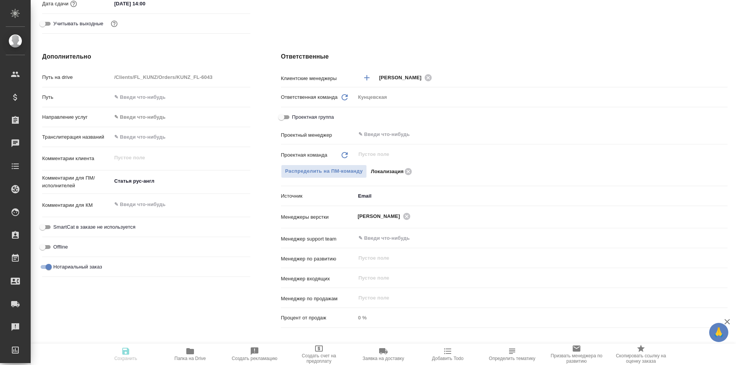
type textarea "x"
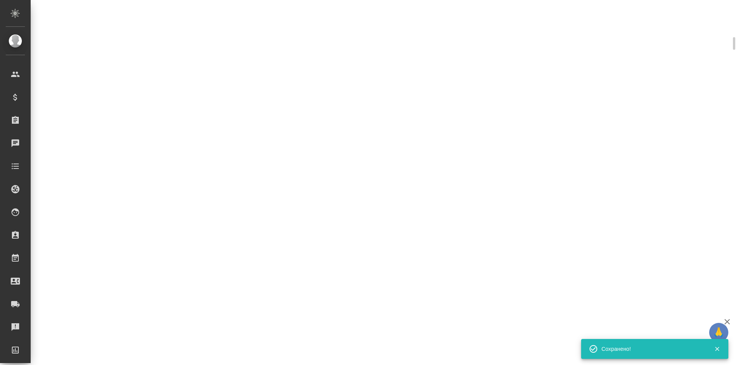
scroll to position [262, 0]
select select "RU"
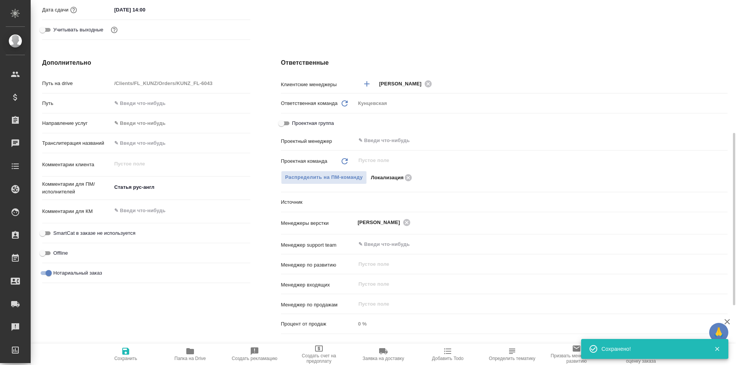
scroll to position [268, 0]
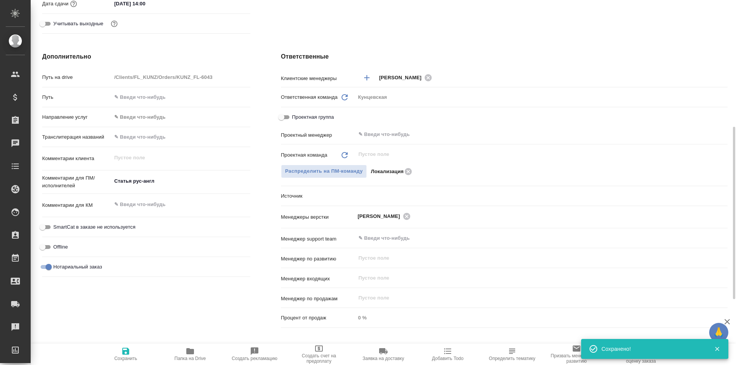
type textarea "x"
click at [179, 183] on textarea "Статья рус-англ" at bounding box center [181, 181] width 139 height 13
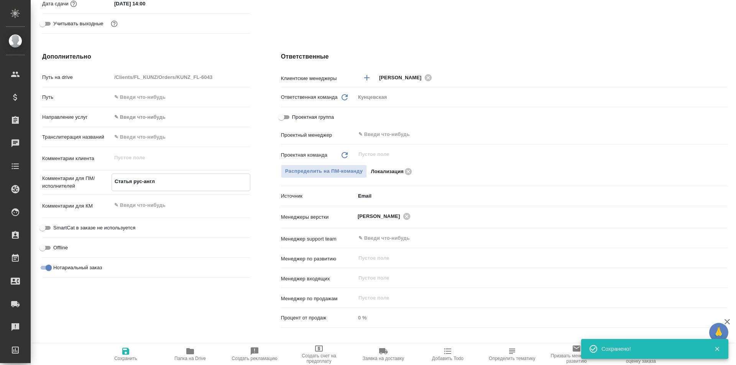
type textarea "x"
type textarea "Статья рус-англ"
type textarea "x"
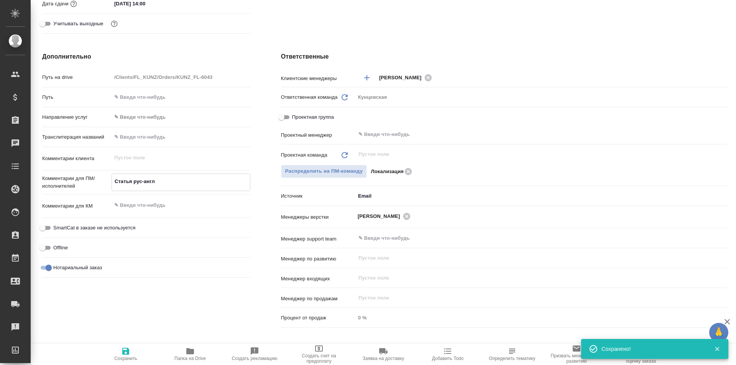
type textarea "Статья рус-англ п"
type textarea "x"
type textarea "Статья рус-англ по"
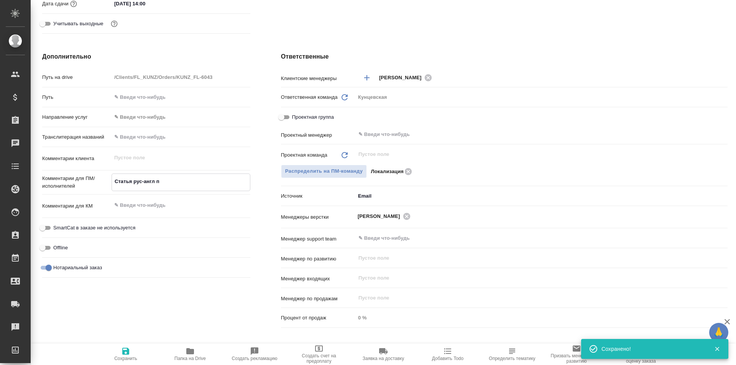
type textarea "x"
type textarea "Статья рус-англ под"
type textarea "x"
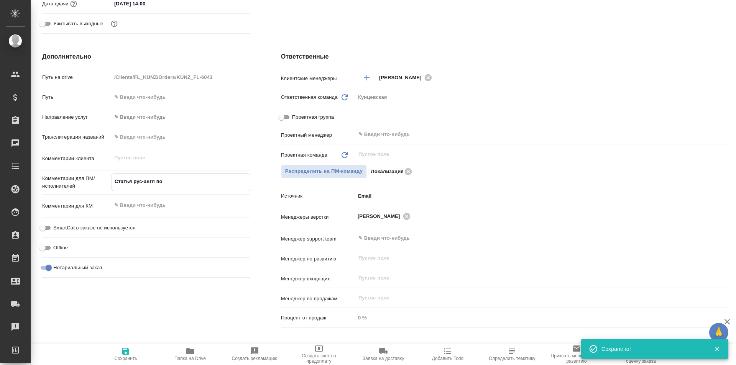
type textarea "x"
type textarea "Статья рус-англ под"
type textarea "x"
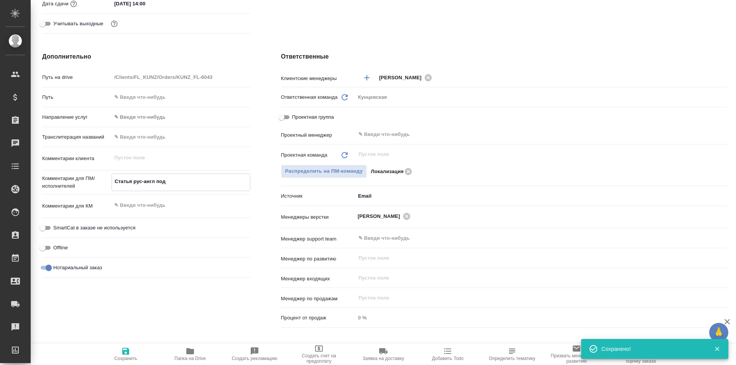
type textarea "Статья рус-англ под З"
type textarea "x"
type textarea "Статья рус-англ под ЗП"
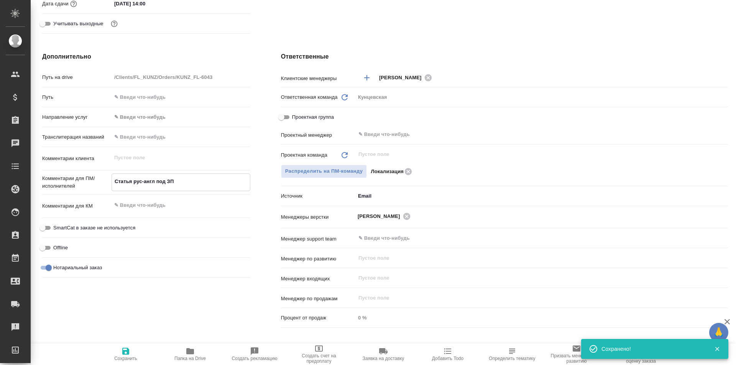
type textarea "x"
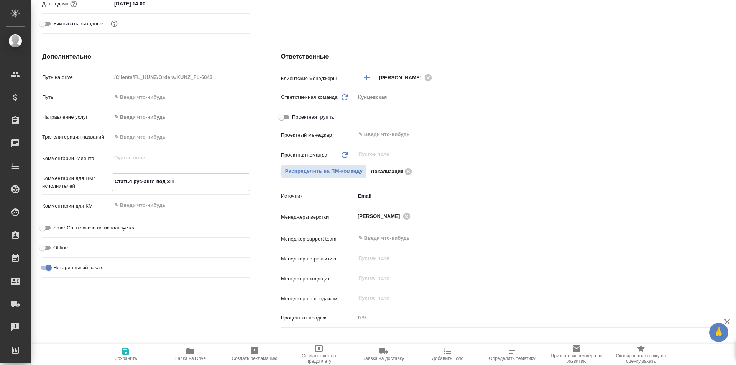
type textarea "Статья рус-англ под ЗПК"
type textarea "x"
type textarea "Статья рус-англ под ЗПК"
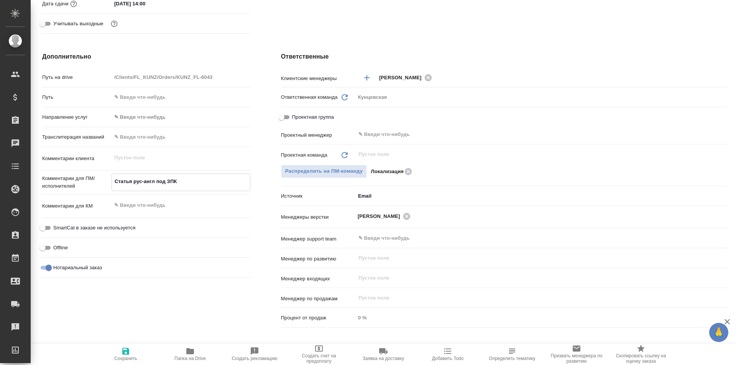
type textarea "x"
click at [44, 269] on input "Нотариальный заказ" at bounding box center [49, 267] width 28 height 9
checkbox input "false"
type textarea "x"
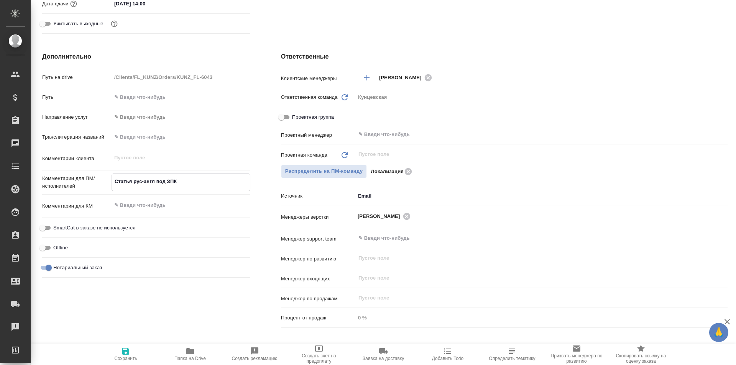
type textarea "x"
click at [126, 353] on icon "button" at bounding box center [125, 351] width 9 height 9
type textarea "x"
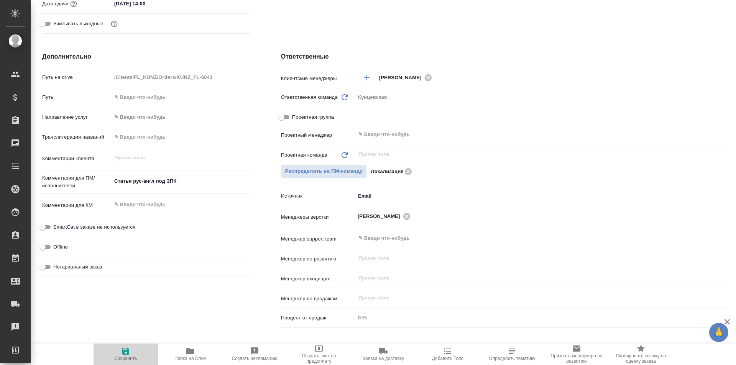
type textarea "x"
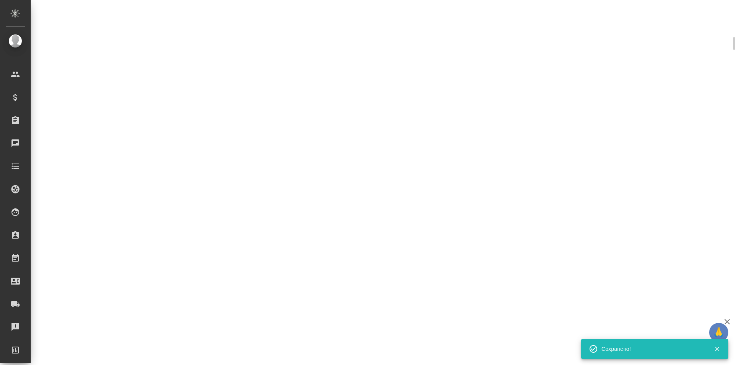
scroll to position [262, 0]
select select "RU"
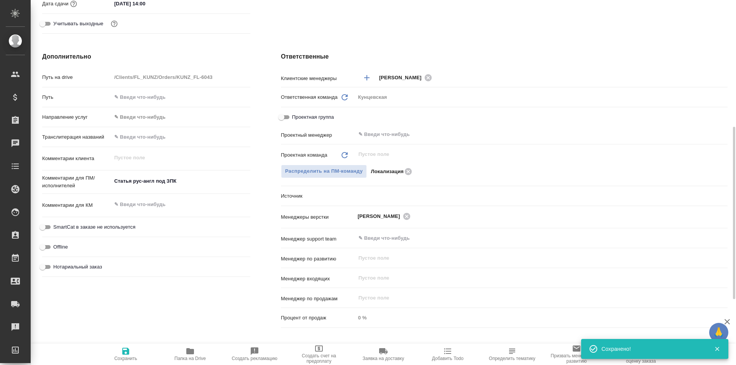
type textarea "x"
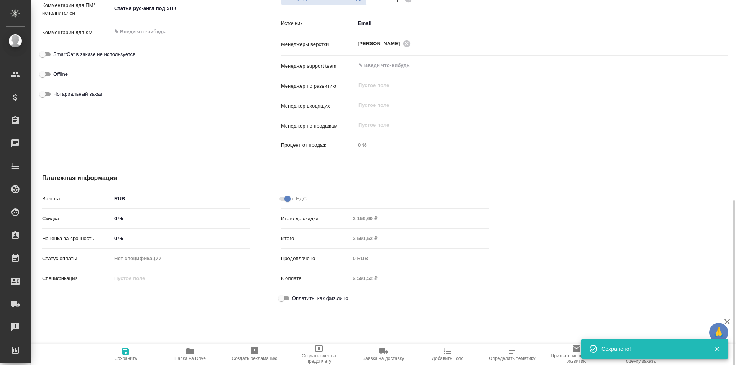
scroll to position [442, 0]
click at [282, 296] on input "Оплатить, как физ.лицо" at bounding box center [282, 298] width 28 height 9
checkbox input "true"
type textarea "x"
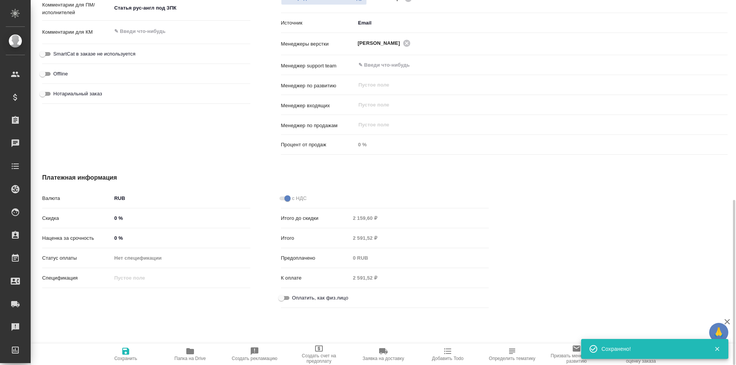
type textarea "x"
click at [125, 356] on icon "button" at bounding box center [125, 351] width 9 height 9
type textarea "x"
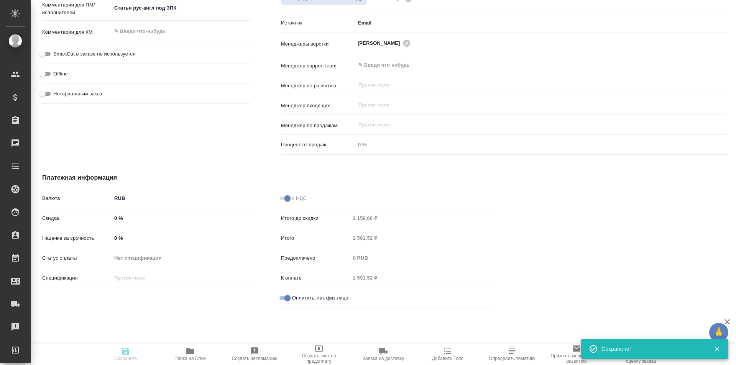
type textarea "x"
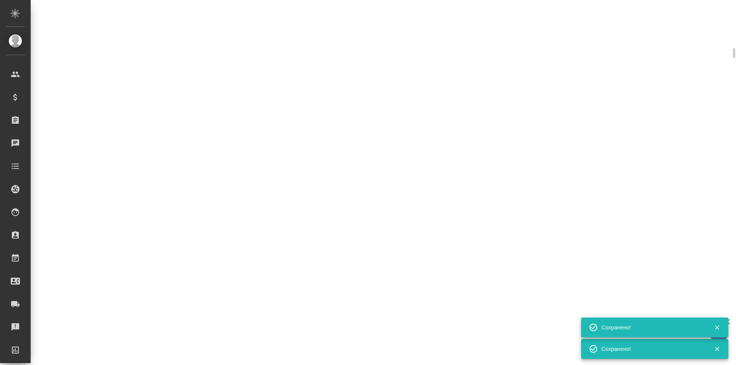
scroll to position [435, 0]
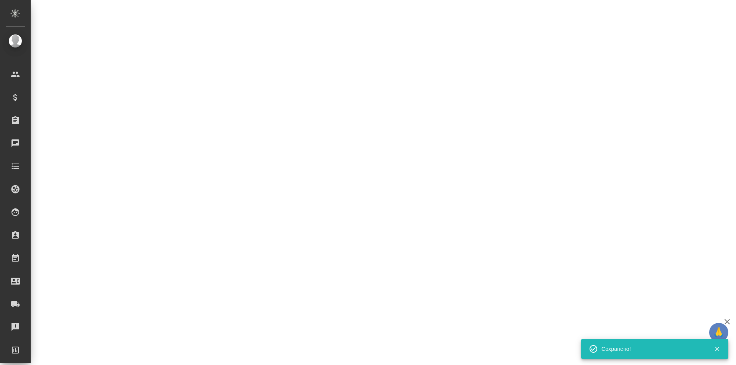
select select "RU"
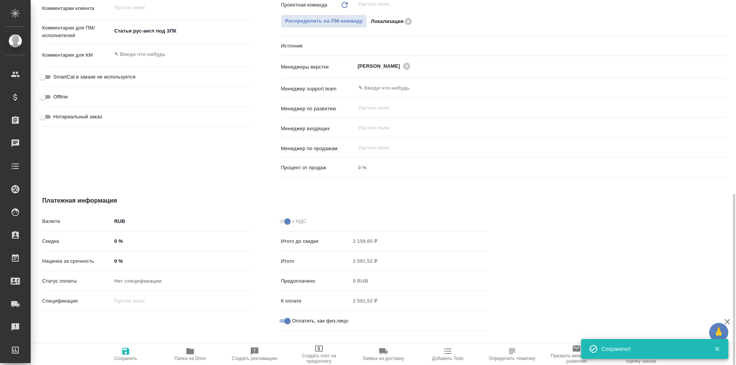
type textarea "x"
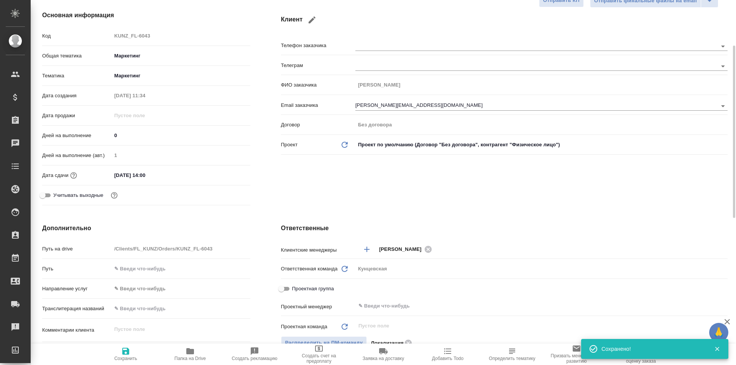
scroll to position [20, 0]
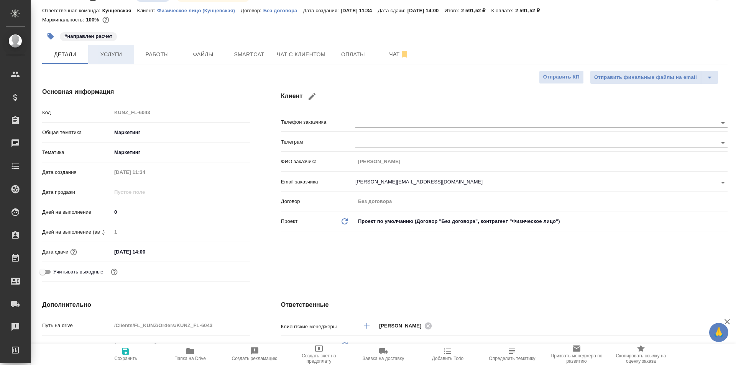
click at [117, 53] on span "Услуги" at bounding box center [111, 55] width 37 height 10
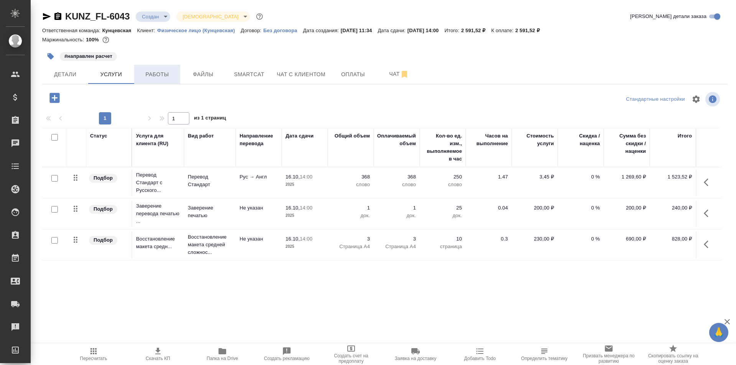
click at [173, 73] on span "Работы" at bounding box center [157, 75] width 37 height 10
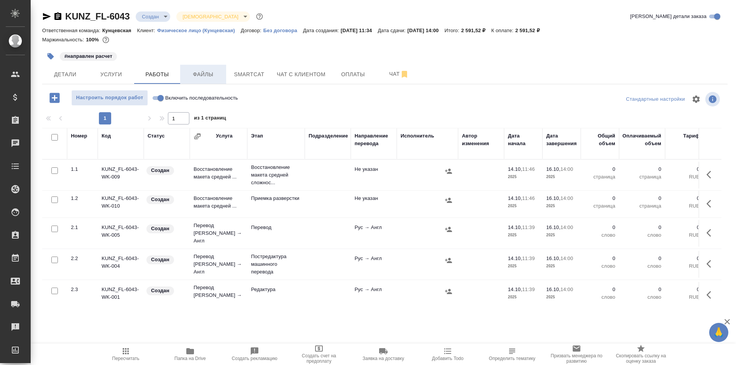
click at [207, 73] on span "Файлы" at bounding box center [203, 75] width 37 height 10
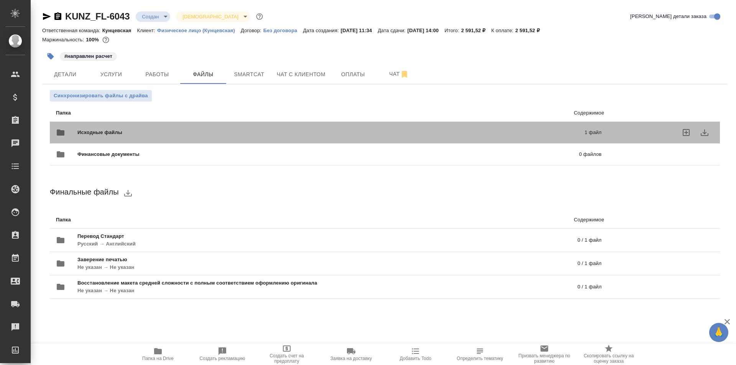
click at [223, 136] on span "Исходные файлы" at bounding box center [215, 133] width 276 height 8
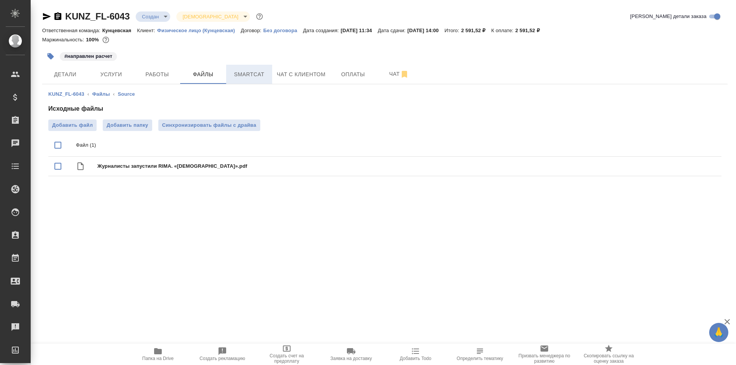
click at [245, 73] on span "Smartcat" at bounding box center [249, 75] width 37 height 10
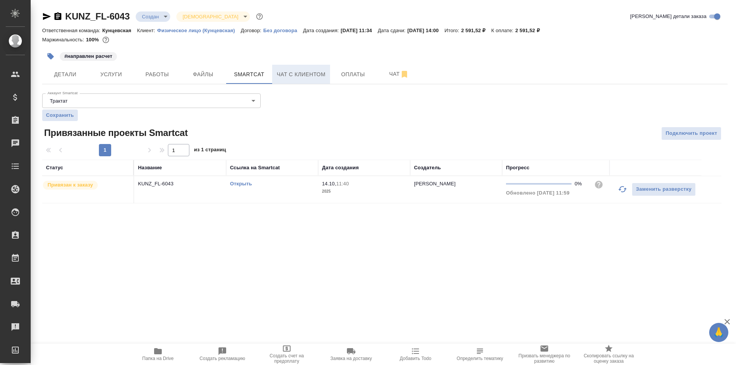
click at [294, 75] on span "Чат с клиентом" at bounding box center [301, 75] width 49 height 10
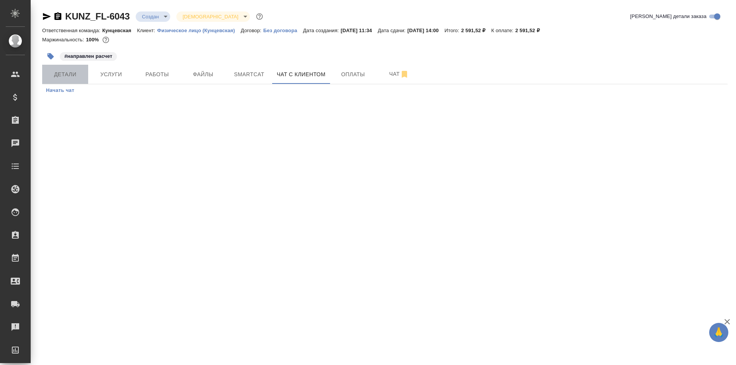
click at [84, 75] on button "Детали" at bounding box center [65, 74] width 46 height 19
select select "RU"
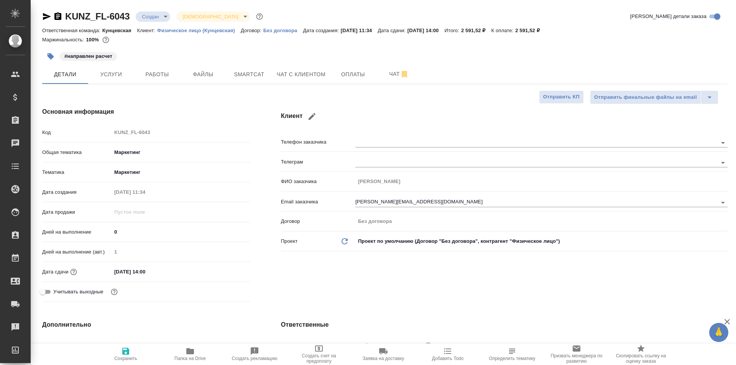
type textarea "x"
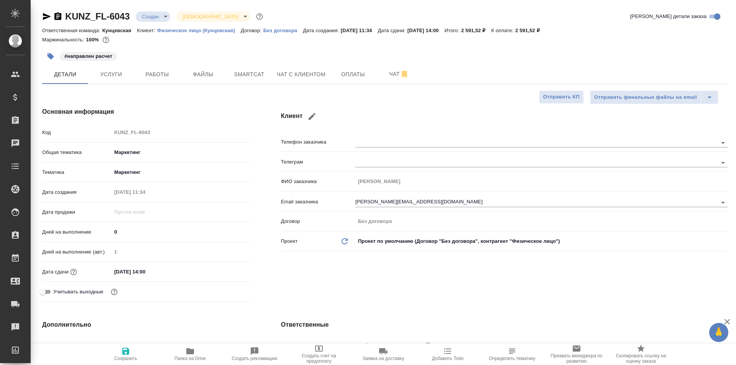
type textarea "x"
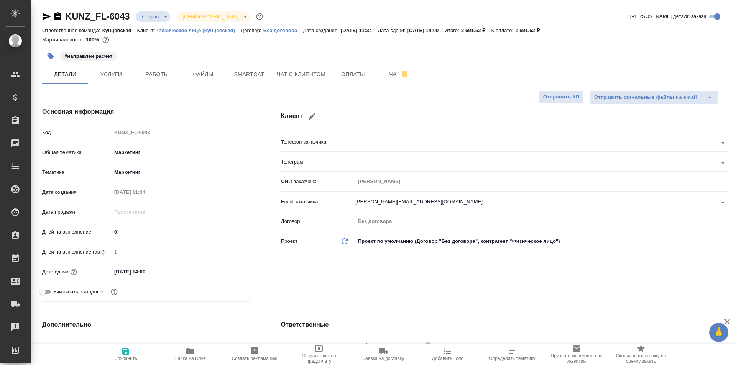
type textarea "x"
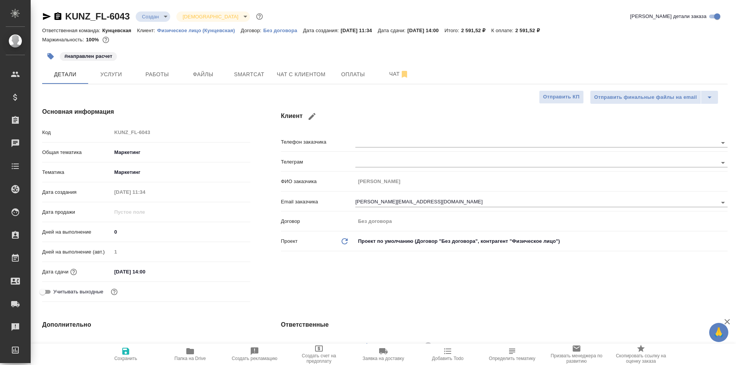
type textarea "x"
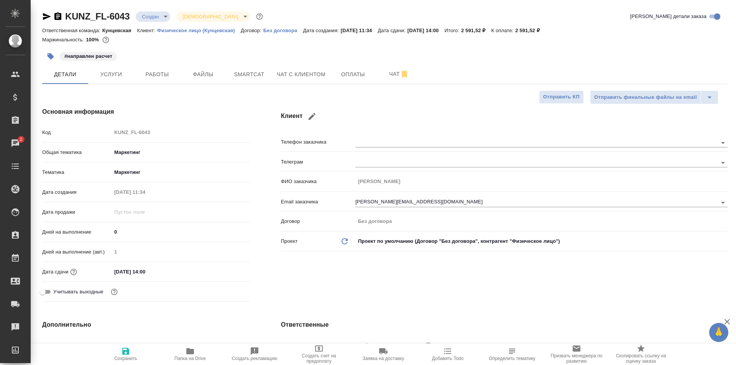
type textarea "x"
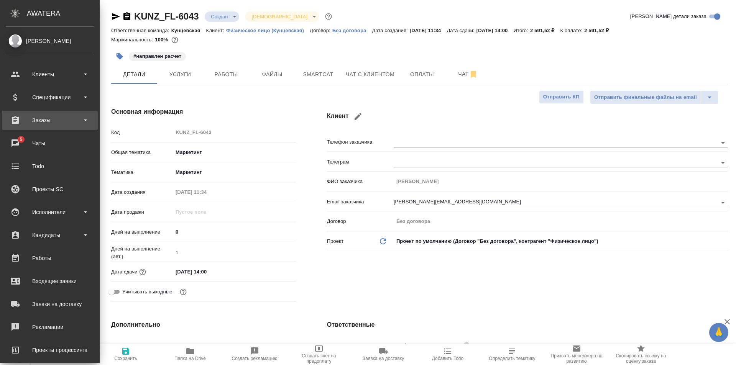
click at [52, 121] on div "Заказы" at bounding box center [50, 120] width 88 height 11
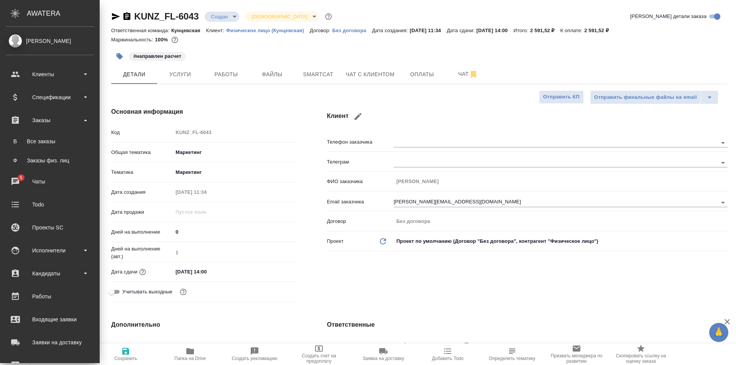
type textarea "x"
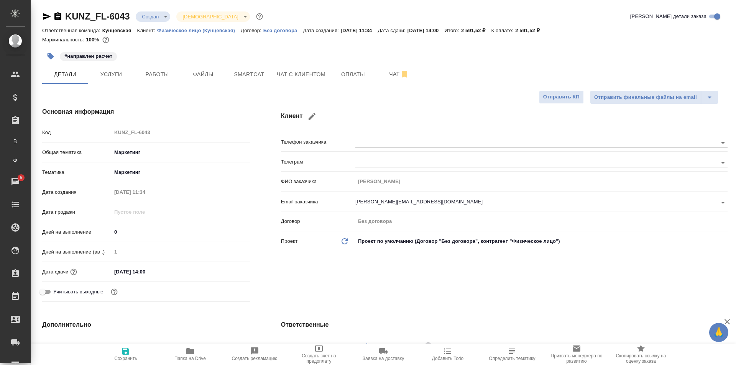
type textarea "x"
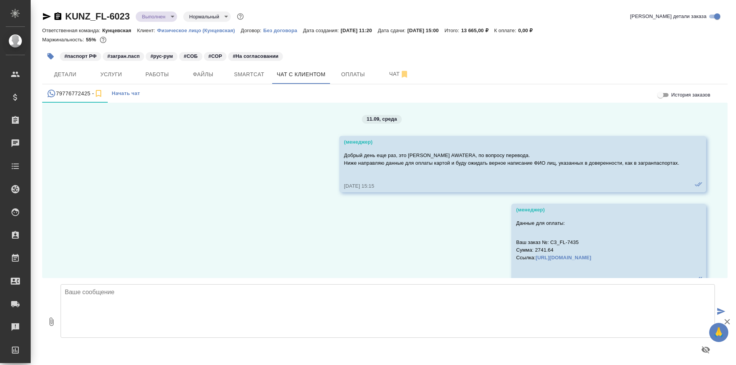
scroll to position [5948, 0]
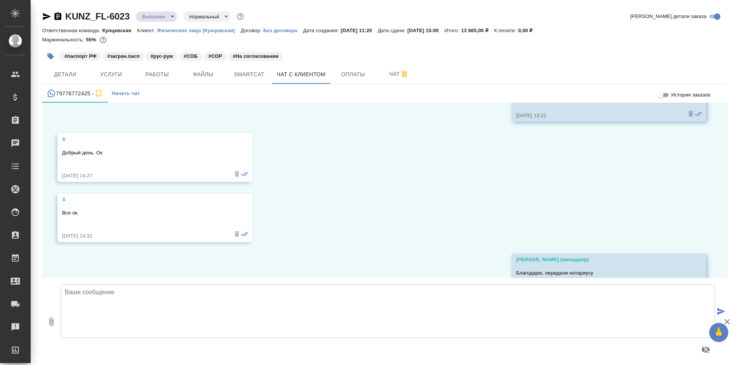
scroll to position [5948, 0]
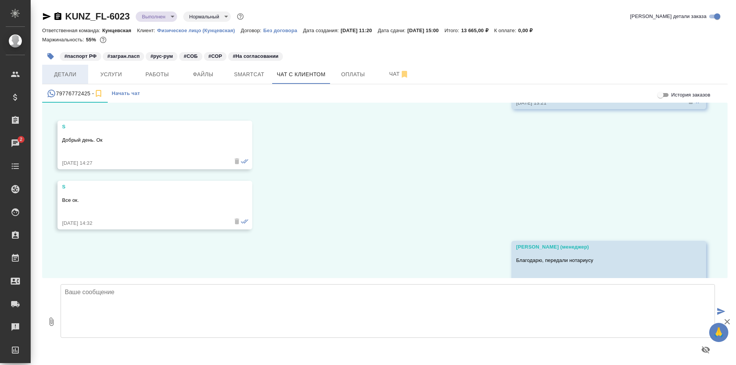
click at [55, 69] on button "Детали" at bounding box center [65, 74] width 46 height 19
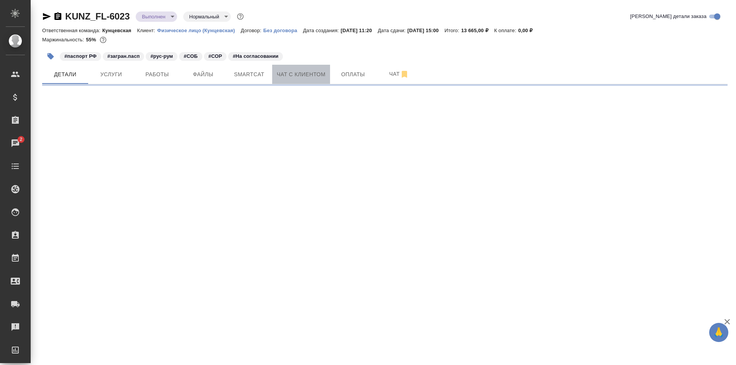
click at [294, 71] on span "Чат с клиентом" at bounding box center [301, 75] width 49 height 10
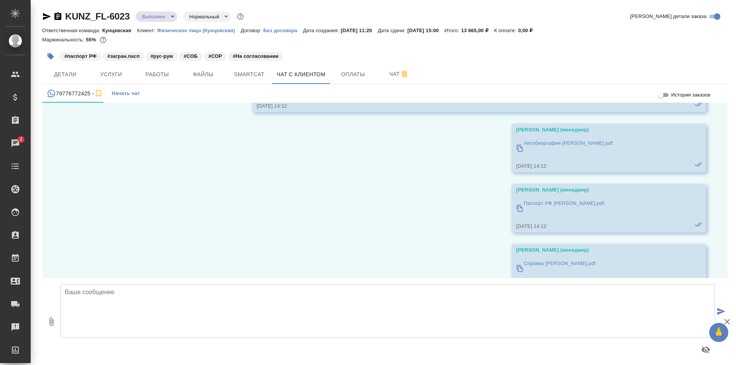
click at [267, 300] on textarea at bounding box center [388, 311] width 654 height 54
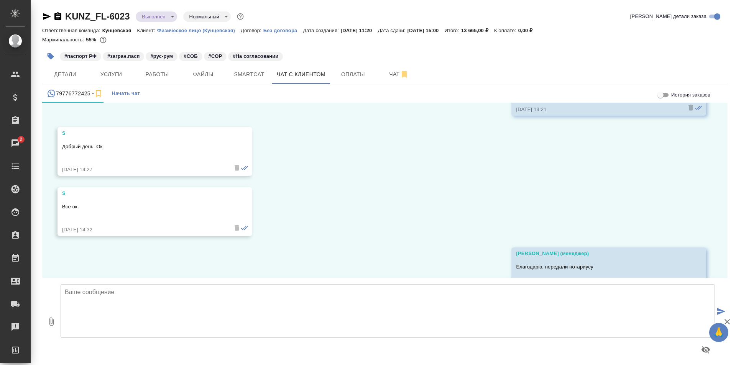
scroll to position [5948, 0]
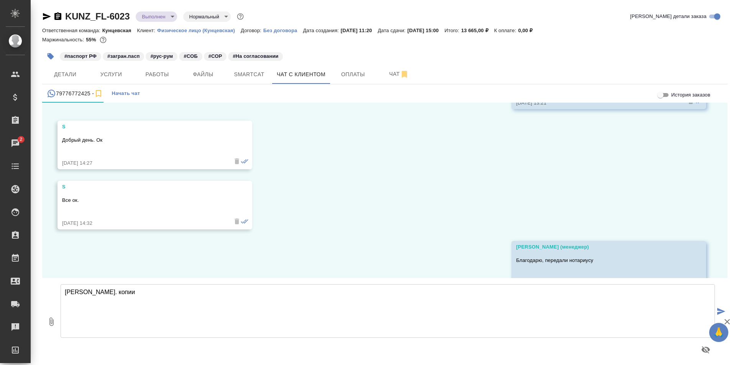
click at [98, 291] on textarea "Александр. копии" at bounding box center [388, 311] width 654 height 54
click at [133, 296] on textarea "Александр, копии" at bounding box center [388, 311] width 654 height 54
type textarea "Александр, копии готовы. Удобно будет получить сегодня или завтра?"
click at [724, 311] on icon "submit" at bounding box center [721, 311] width 8 height 7
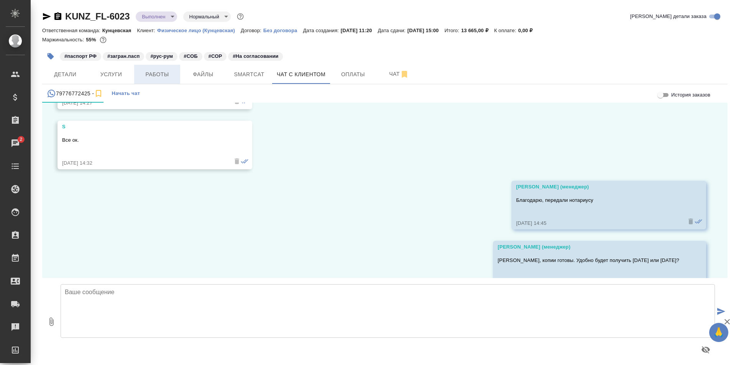
click at [148, 74] on span "Работы" at bounding box center [157, 75] width 37 height 10
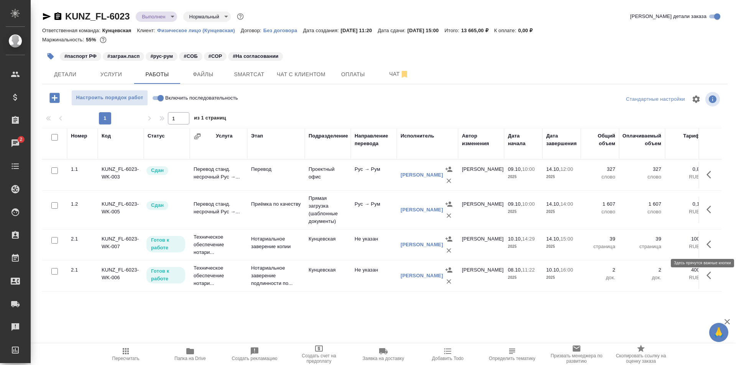
click at [715, 244] on icon "button" at bounding box center [710, 244] width 9 height 9
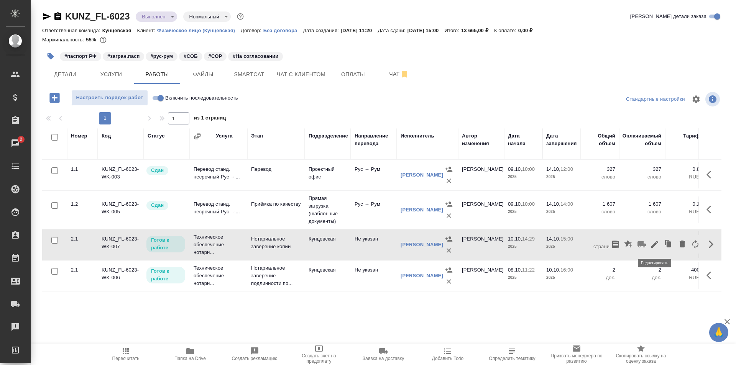
click at [656, 247] on icon "button" at bounding box center [654, 244] width 9 height 9
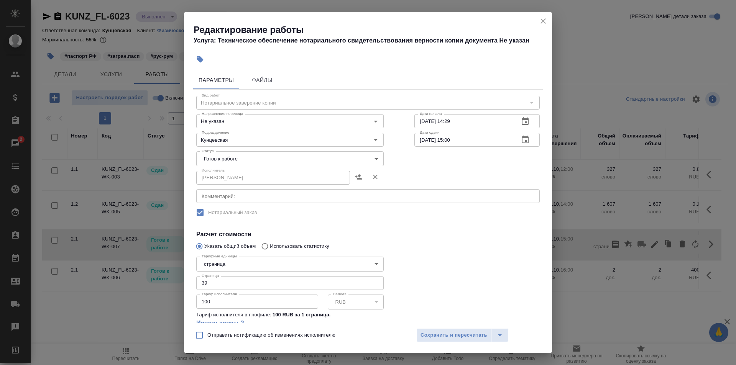
click at [272, 153] on body "🙏 .cls-1 fill:#fff; AWATERA Zotova Ekaterina Клиенты Спецификации Заказы 2 Чаты…" at bounding box center [368, 182] width 736 height 365
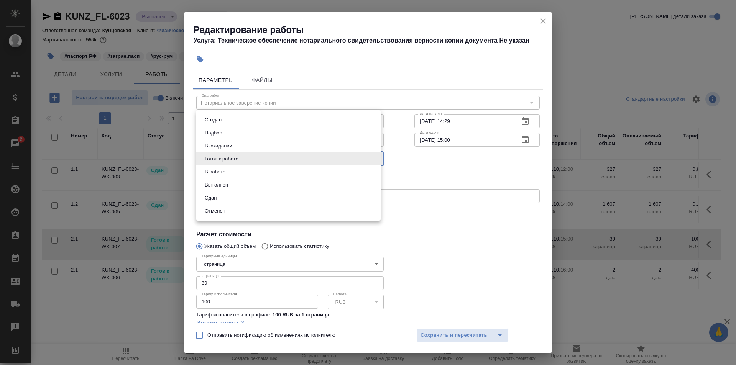
click at [260, 198] on li "Сдан" at bounding box center [288, 198] width 184 height 13
type input "closed"
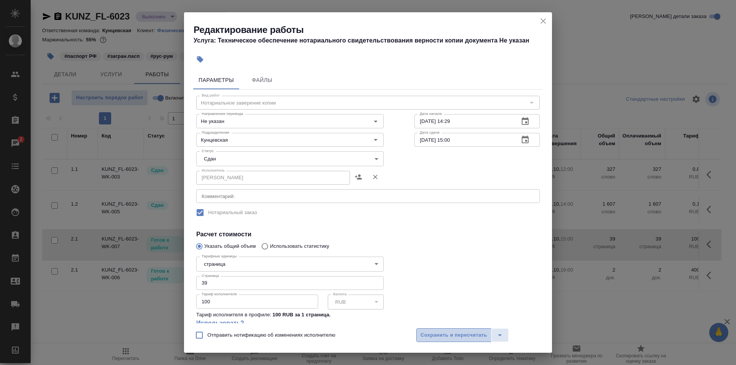
click at [443, 334] on span "Сохранить и пересчитать" at bounding box center [453, 335] width 67 height 9
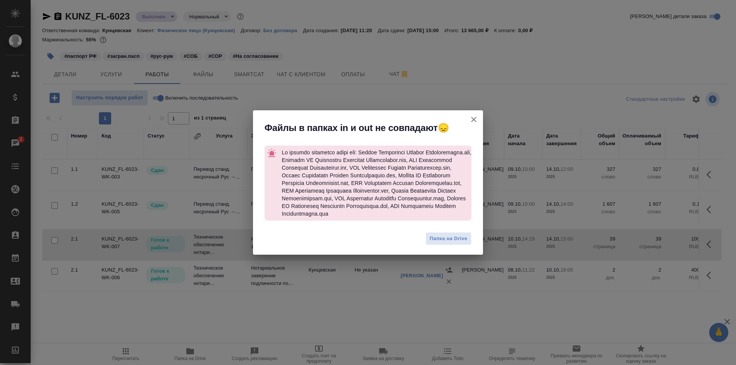
click at [469, 115] on icon "button" at bounding box center [473, 119] width 9 height 9
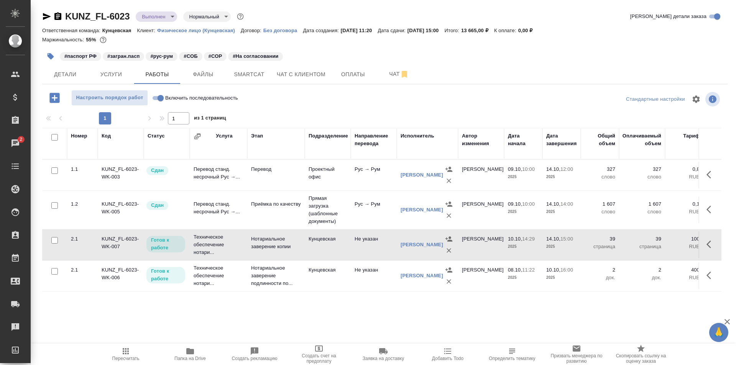
click at [158, 101] on input "Включить последовательность" at bounding box center [161, 98] width 28 height 9
checkbox input "true"
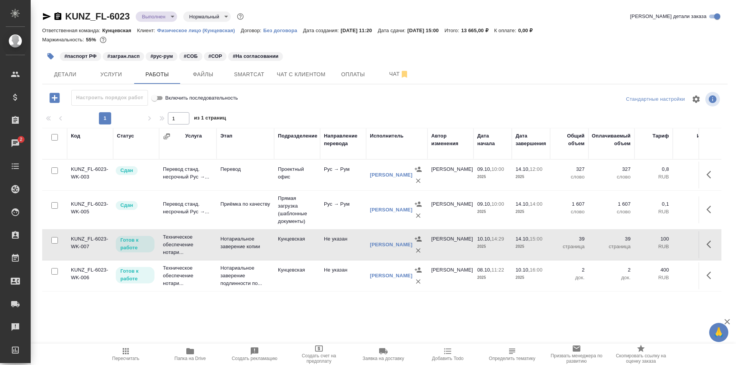
click at [707, 243] on icon "button" at bounding box center [710, 244] width 9 height 9
click at [653, 245] on icon "button" at bounding box center [654, 244] width 7 height 7
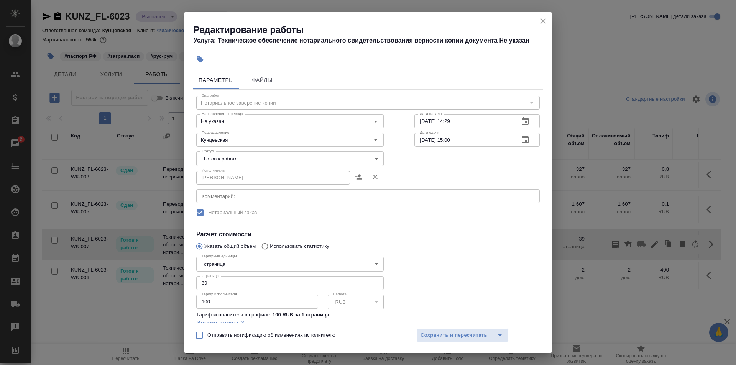
click at [262, 160] on body "🙏 .cls-1 fill:#fff; AWATERA Zotova Ekaterina Клиенты Спецификации Заказы 2 Чаты…" at bounding box center [368, 182] width 736 height 365
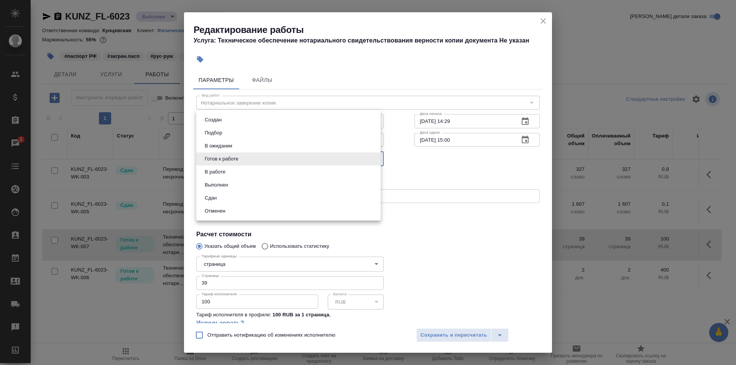
click at [246, 194] on li "Сдан" at bounding box center [288, 198] width 184 height 13
type input "closed"
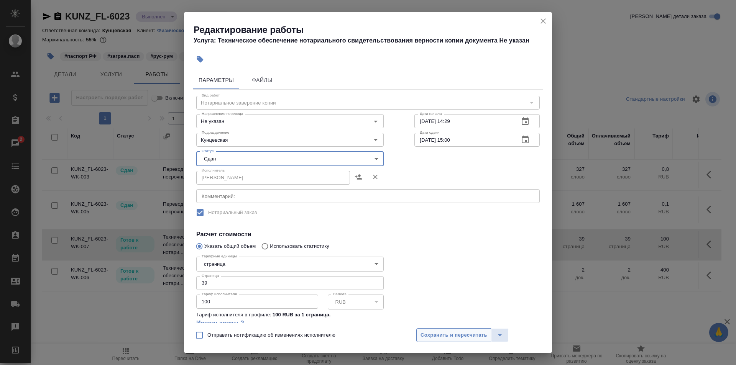
click at [460, 335] on span "Сохранить и пересчитать" at bounding box center [453, 335] width 67 height 9
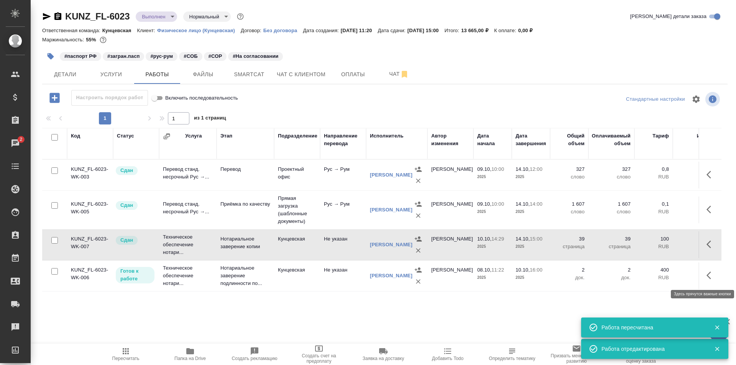
click at [709, 274] on icon "button" at bounding box center [708, 276] width 5 height 8
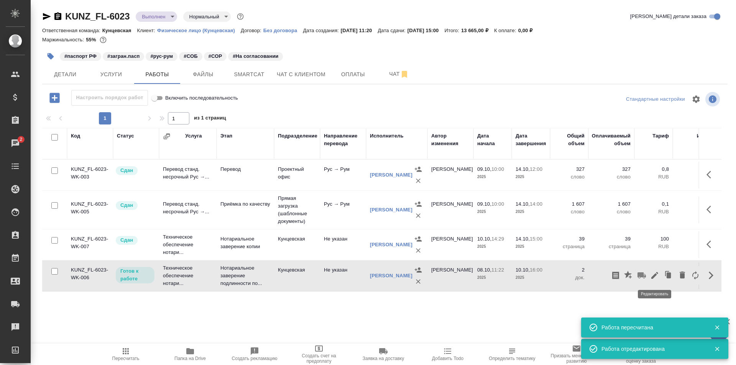
click at [650, 272] on icon "button" at bounding box center [654, 275] width 9 height 9
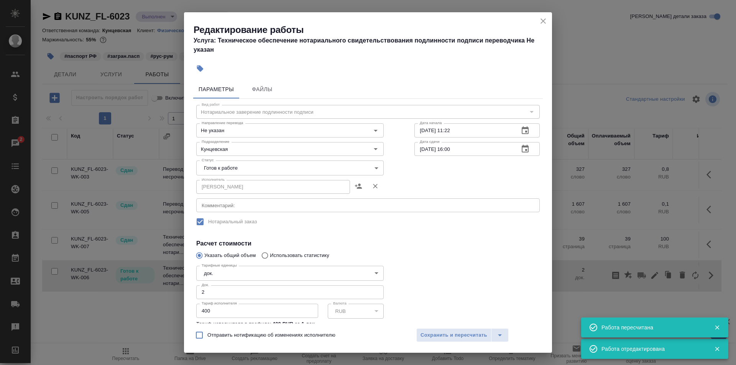
click at [242, 166] on body "🙏 .cls-1 fill:#fff; AWATERA Zotova Ekaterina Клиенты Спецификации Заказы 2 Чаты…" at bounding box center [368, 182] width 736 height 365
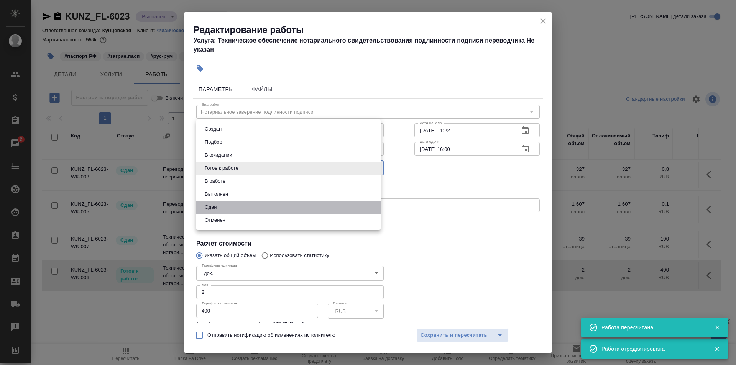
click at [240, 210] on li "Сдан" at bounding box center [288, 207] width 184 height 13
type input "closed"
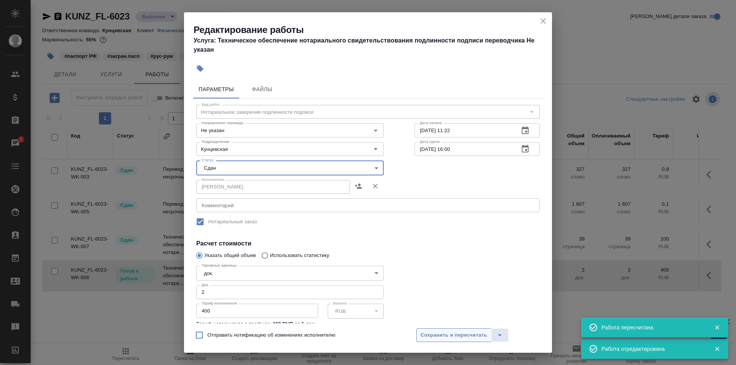
click at [433, 335] on span "Сохранить и пересчитать" at bounding box center [453, 335] width 67 height 9
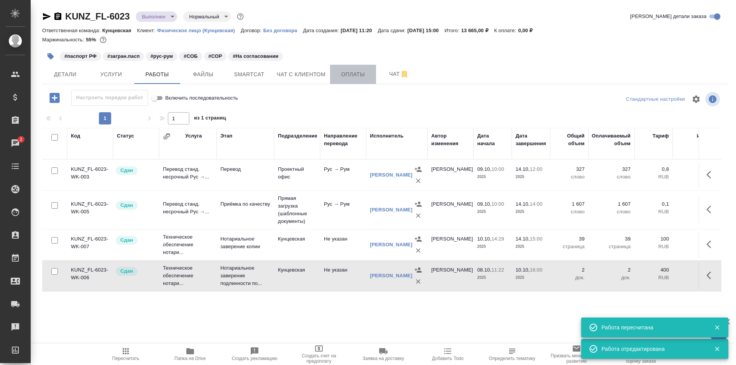
click at [338, 79] on button "Оплаты" at bounding box center [353, 74] width 46 height 19
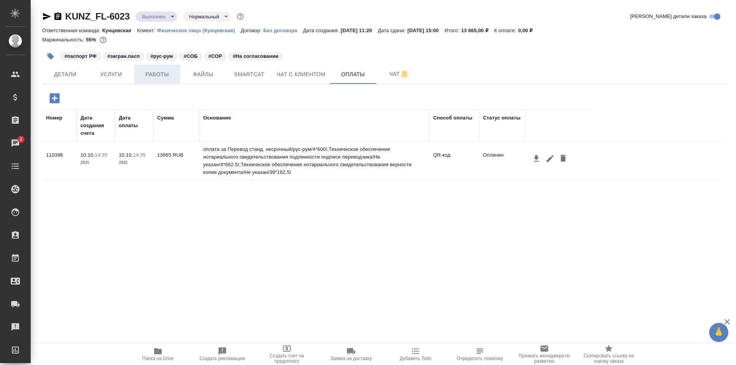
click at [163, 75] on span "Работы" at bounding box center [157, 75] width 37 height 10
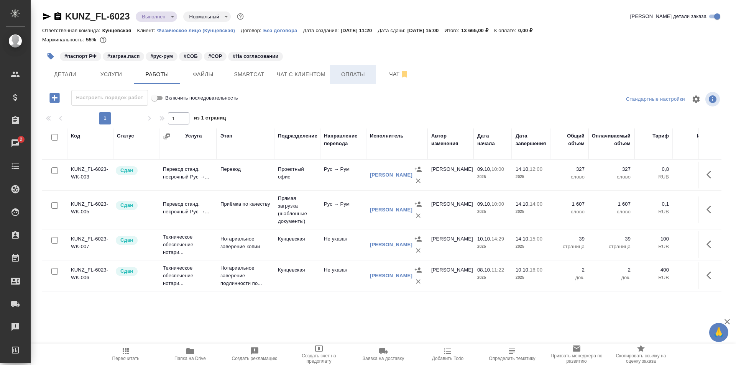
click at [344, 79] on span "Оплаты" at bounding box center [353, 75] width 37 height 10
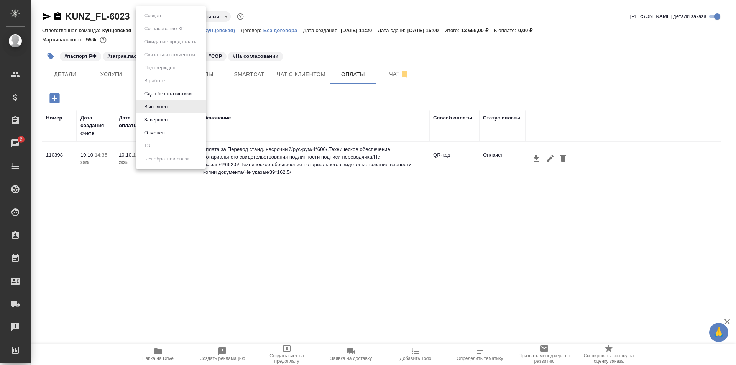
click at [165, 16] on body "🙏 .cls-1 fill:#fff; AWATERA Zotova Ekaterina Клиенты Спецификации Заказы 2 Чаты…" at bounding box center [368, 182] width 736 height 365
click at [166, 121] on button "Завершен" at bounding box center [156, 120] width 28 height 8
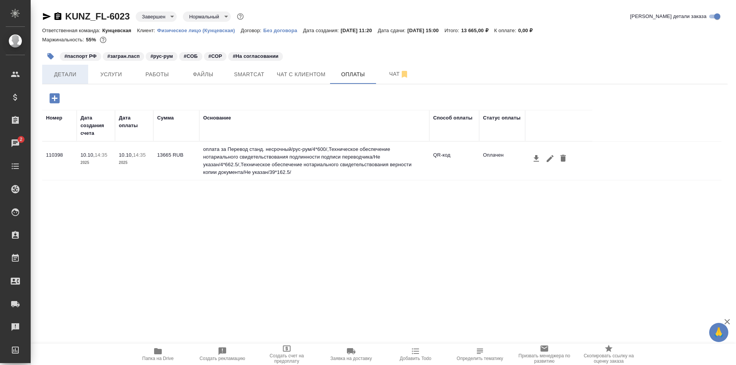
click at [66, 74] on span "Детали" at bounding box center [65, 75] width 37 height 10
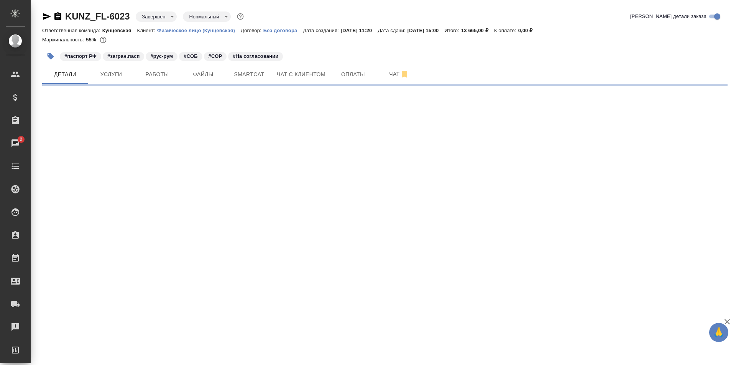
select select "RU"
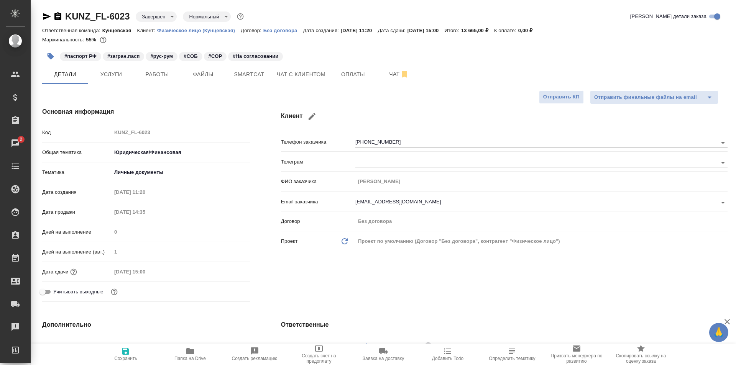
type textarea "x"
click at [95, 70] on span "Услуги" at bounding box center [111, 75] width 37 height 10
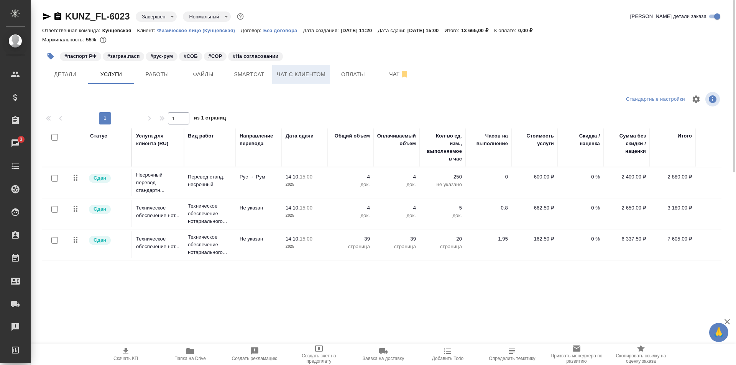
click at [298, 77] on span "Чат с клиентом" at bounding box center [301, 75] width 49 height 10
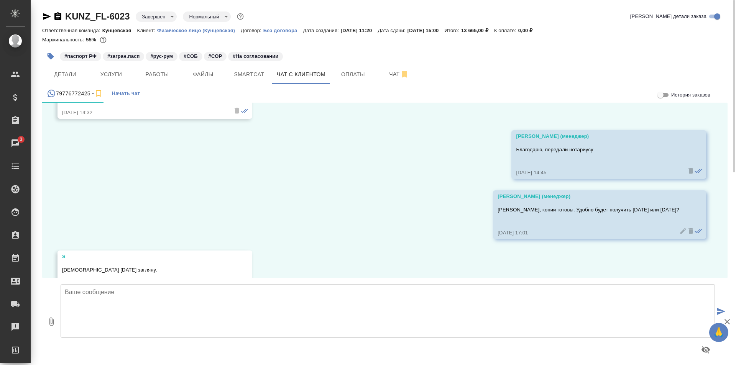
scroll to position [6068, 0]
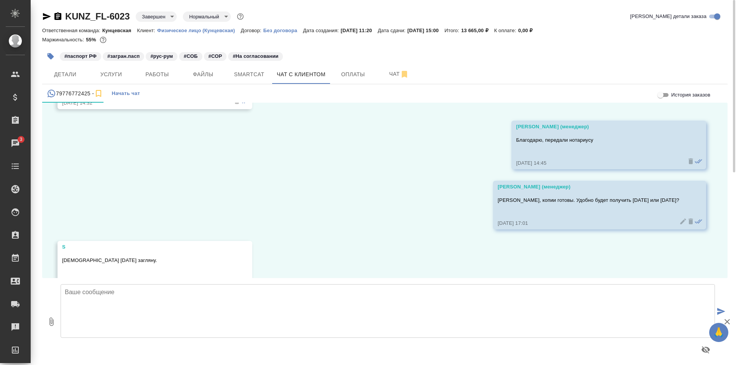
click at [218, 290] on textarea at bounding box center [388, 311] width 654 height 54
type textarea "Хорошо, ждём Вас!"
click at [717, 311] on icon "submit" at bounding box center [721, 311] width 8 height 7
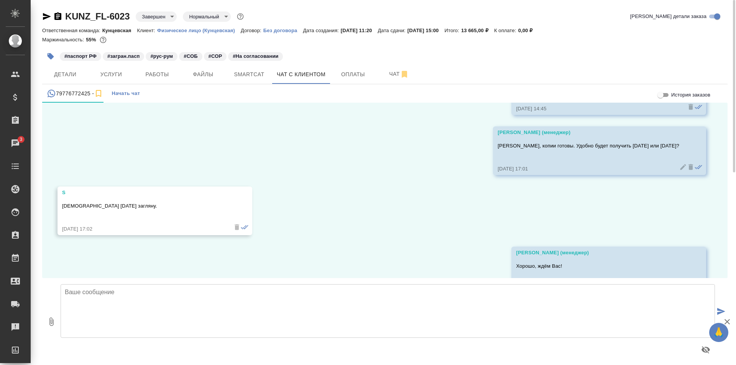
scroll to position [6128, 0]
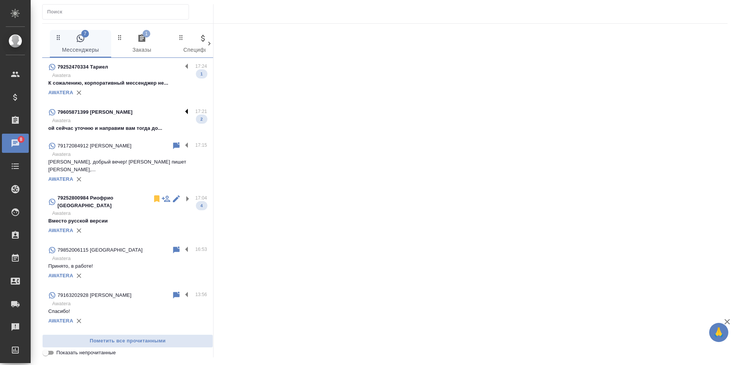
click at [182, 108] on label at bounding box center [188, 112] width 13 height 9
click at [0, 0] on input "checkbox" at bounding box center [0, 0] width 0 height 0
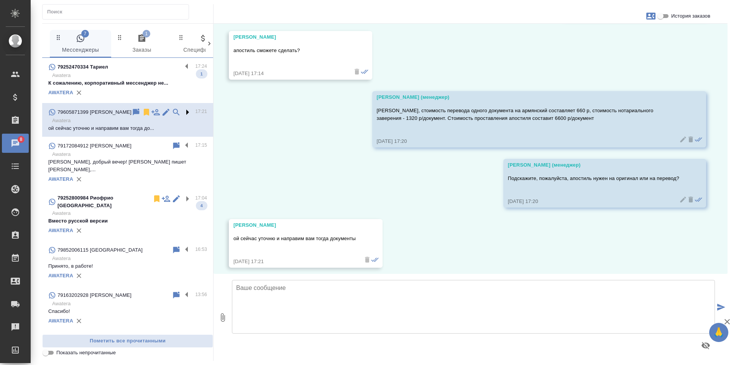
scroll to position [648, 0]
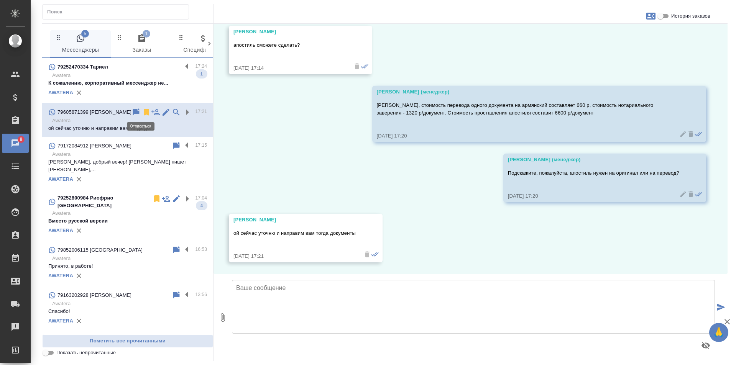
click at [144, 112] on icon at bounding box center [146, 112] width 5 height 7
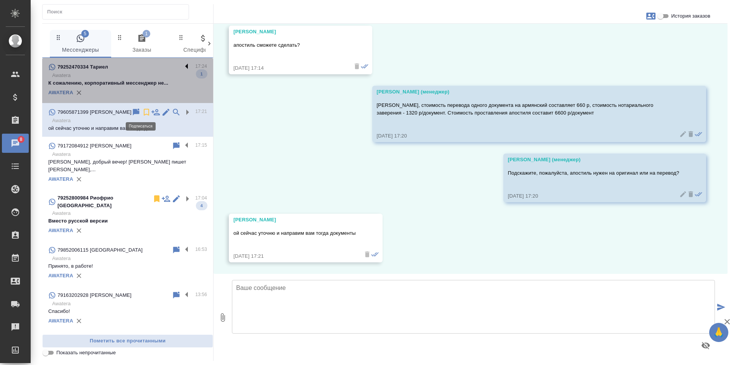
click at [182, 62] on label at bounding box center [188, 66] width 13 height 9
click at [0, 0] on input "checkbox" at bounding box center [0, 0] width 0 height 0
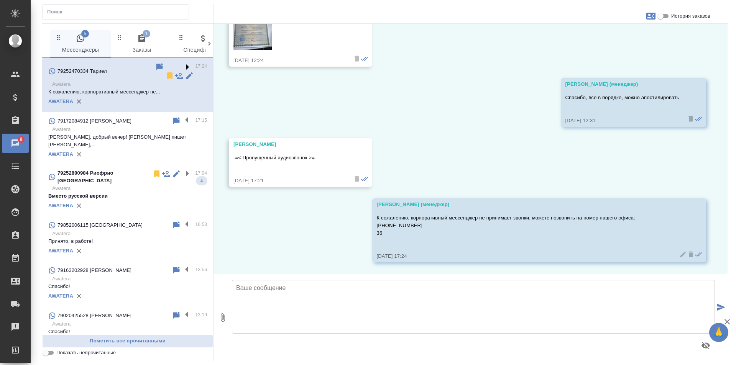
scroll to position [111, 0]
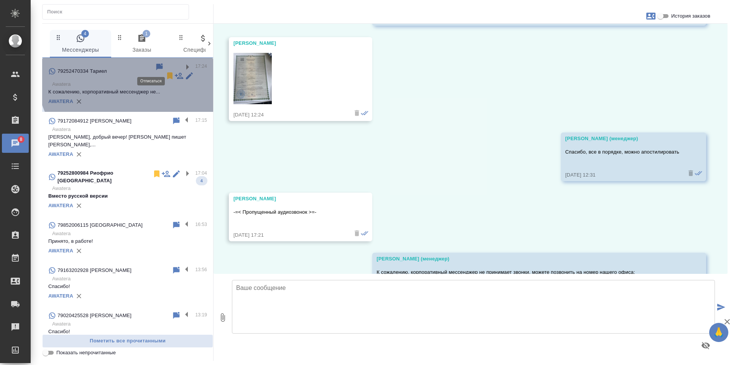
click at [167, 72] on icon at bounding box center [169, 75] width 5 height 7
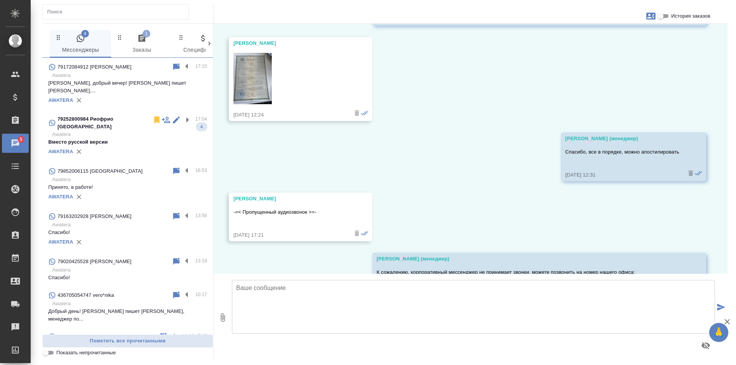
click at [131, 42] on span "1 Заказы" at bounding box center [142, 44] width 52 height 21
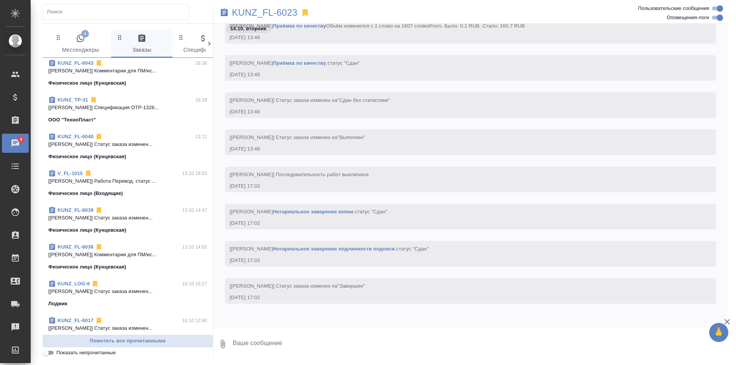
scroll to position [0, 0]
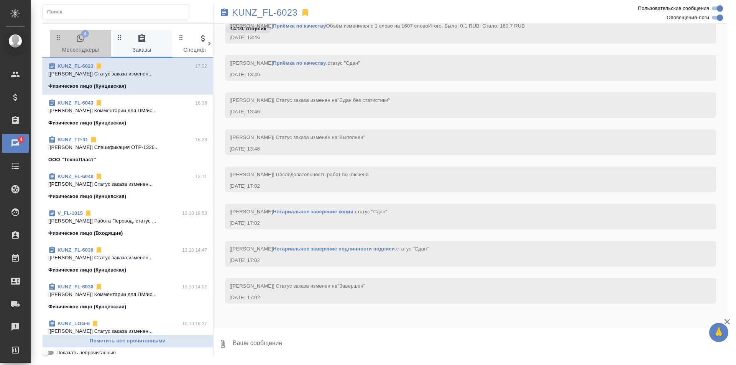
click at [69, 38] on span "4 Мессенджеры" at bounding box center [80, 44] width 52 height 21
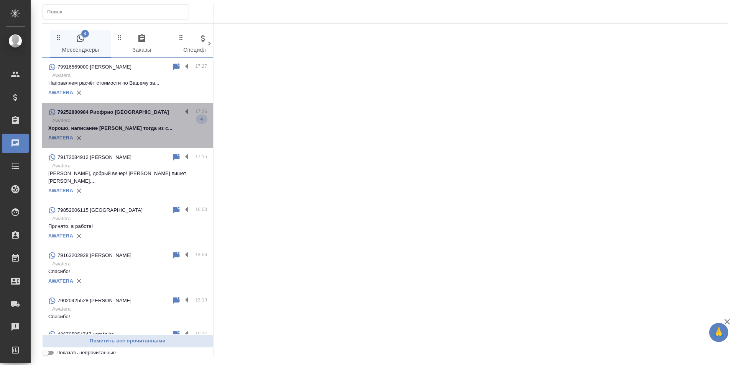
click at [163, 115] on div "79252800984 Риофрио [GEOGRAPHIC_DATA]" at bounding box center [115, 112] width 134 height 9
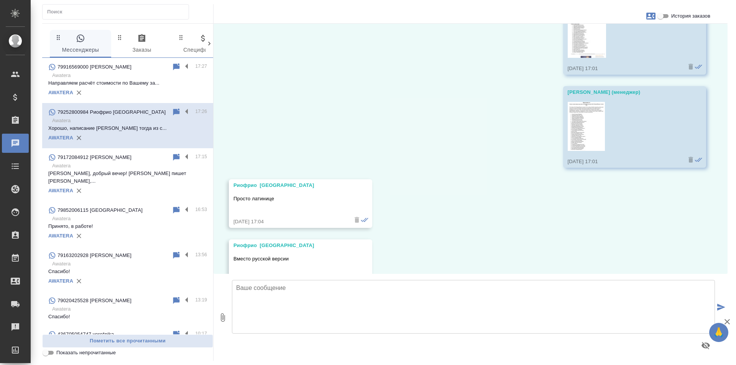
scroll to position [890, 0]
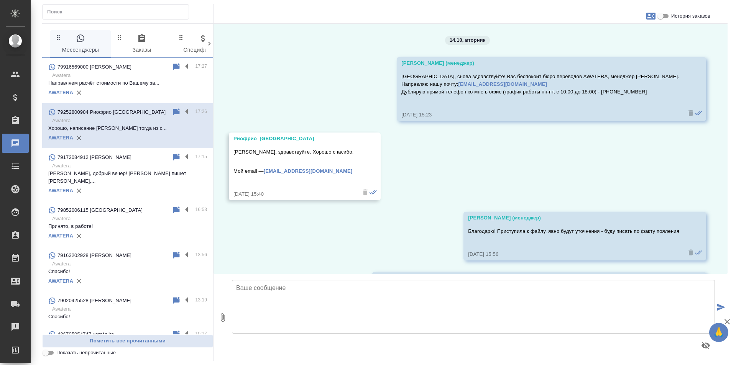
scroll to position [890, 0]
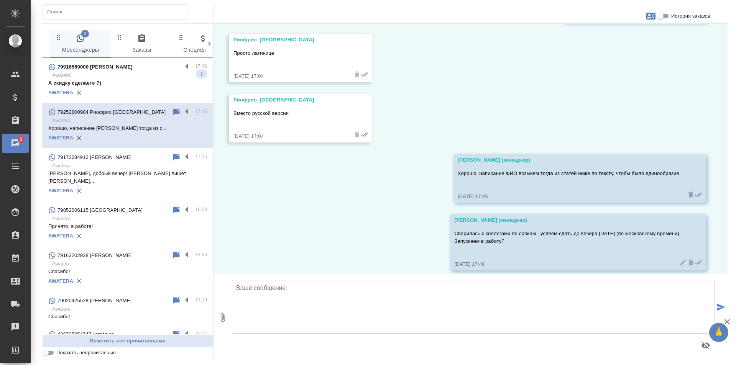
scroll to position [958, 0]
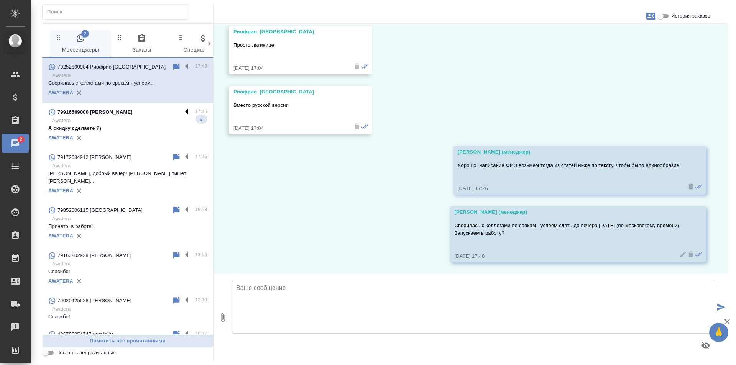
click at [182, 110] on label at bounding box center [188, 112] width 13 height 9
click at [0, 0] on input "checkbox" at bounding box center [0, 0] width 0 height 0
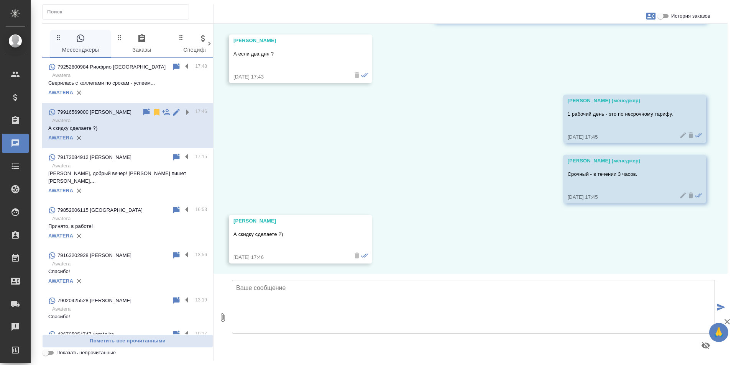
scroll to position [353, 0]
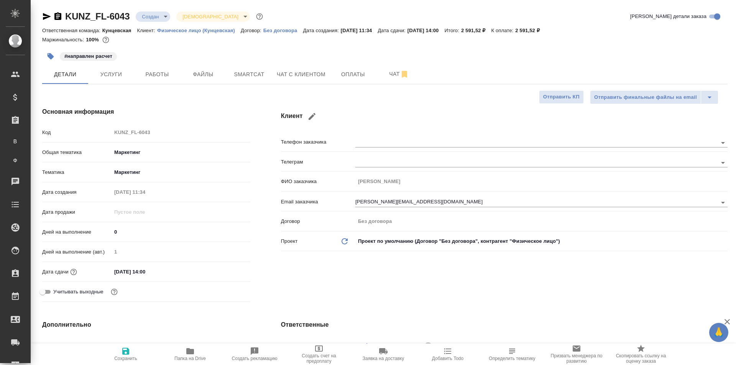
select select "RU"
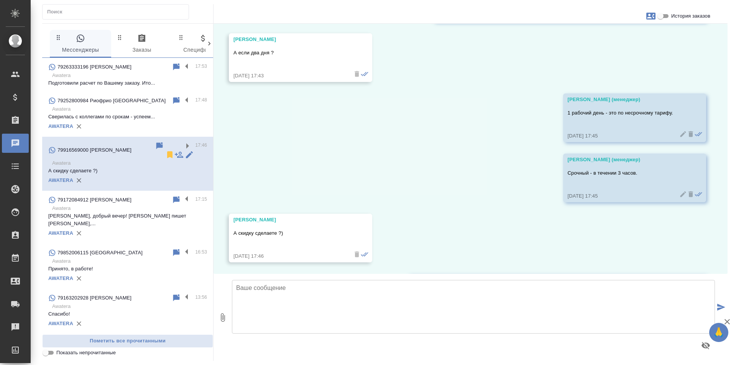
scroll to position [413, 0]
